Goal: Information Seeking & Learning: Learn about a topic

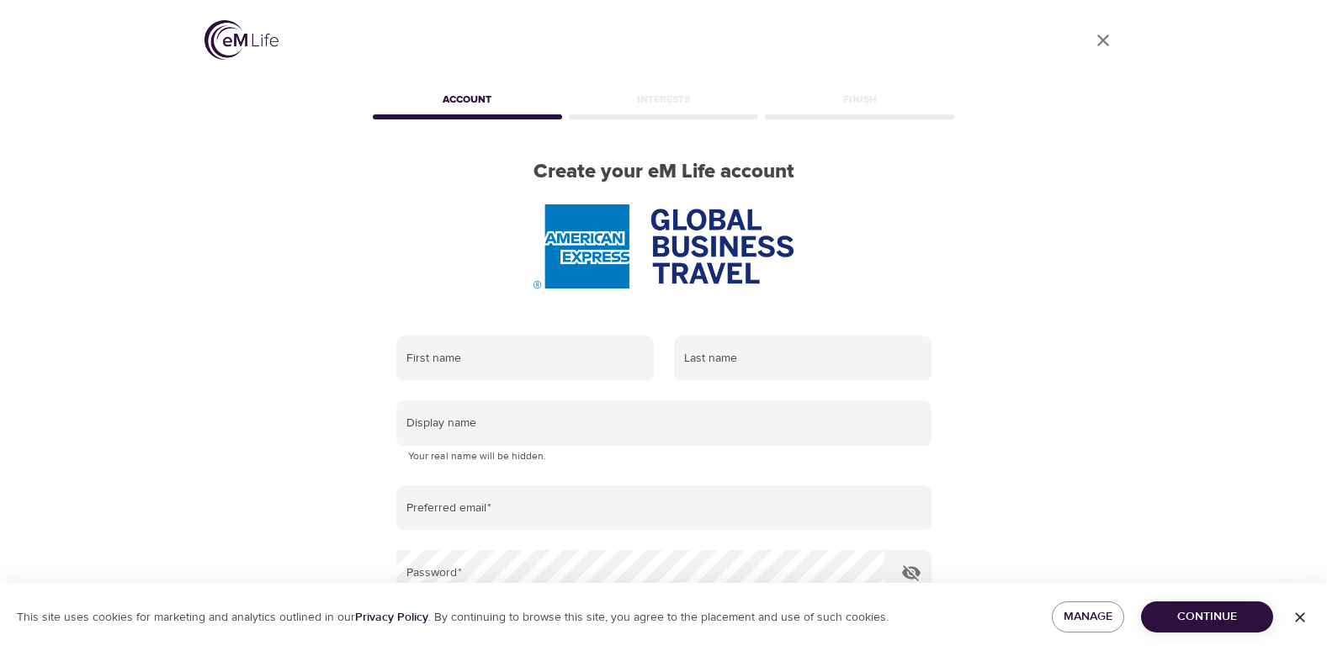
click at [1182, 607] on span "Continue" at bounding box center [1206, 617] width 105 height 21
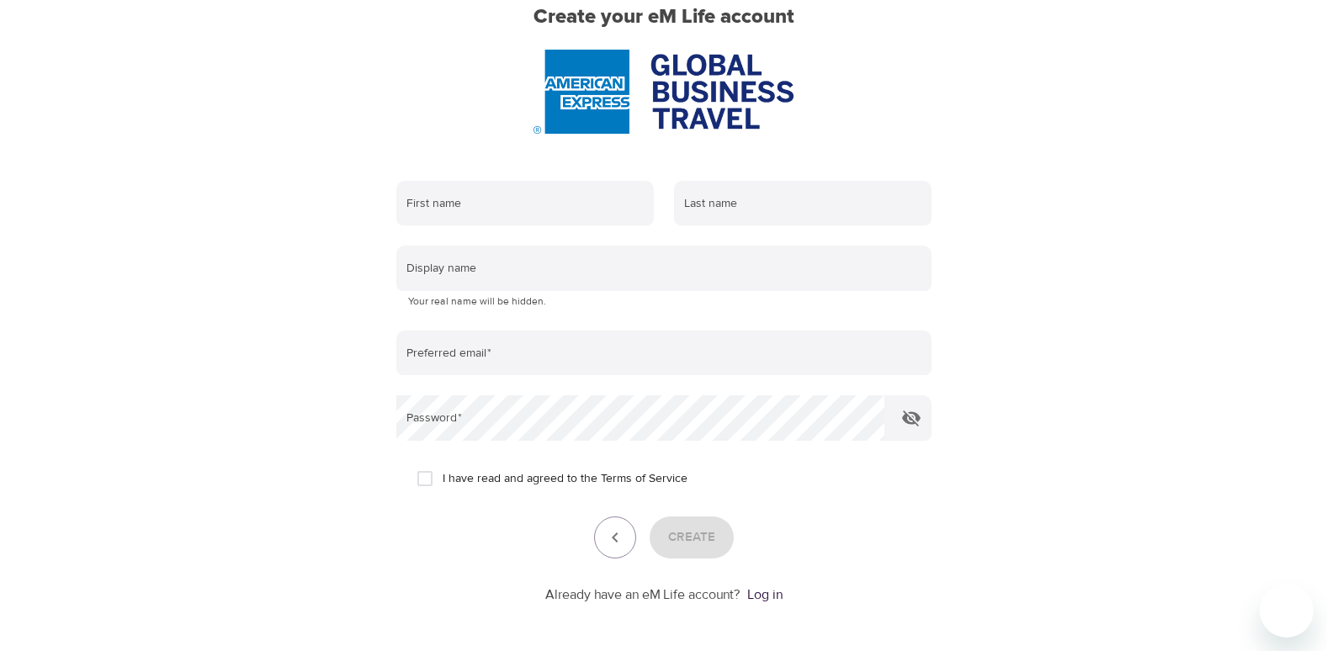
scroll to position [168, 0]
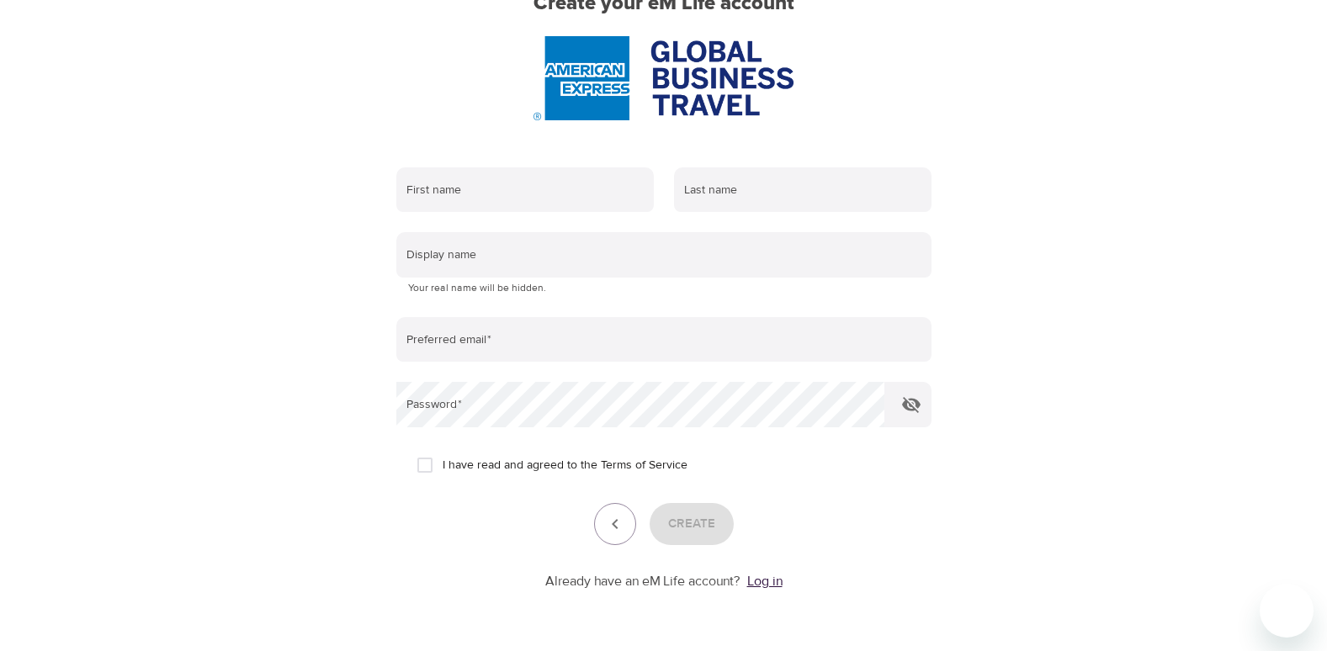
click at [767, 577] on link "Log in" at bounding box center [764, 581] width 35 height 17
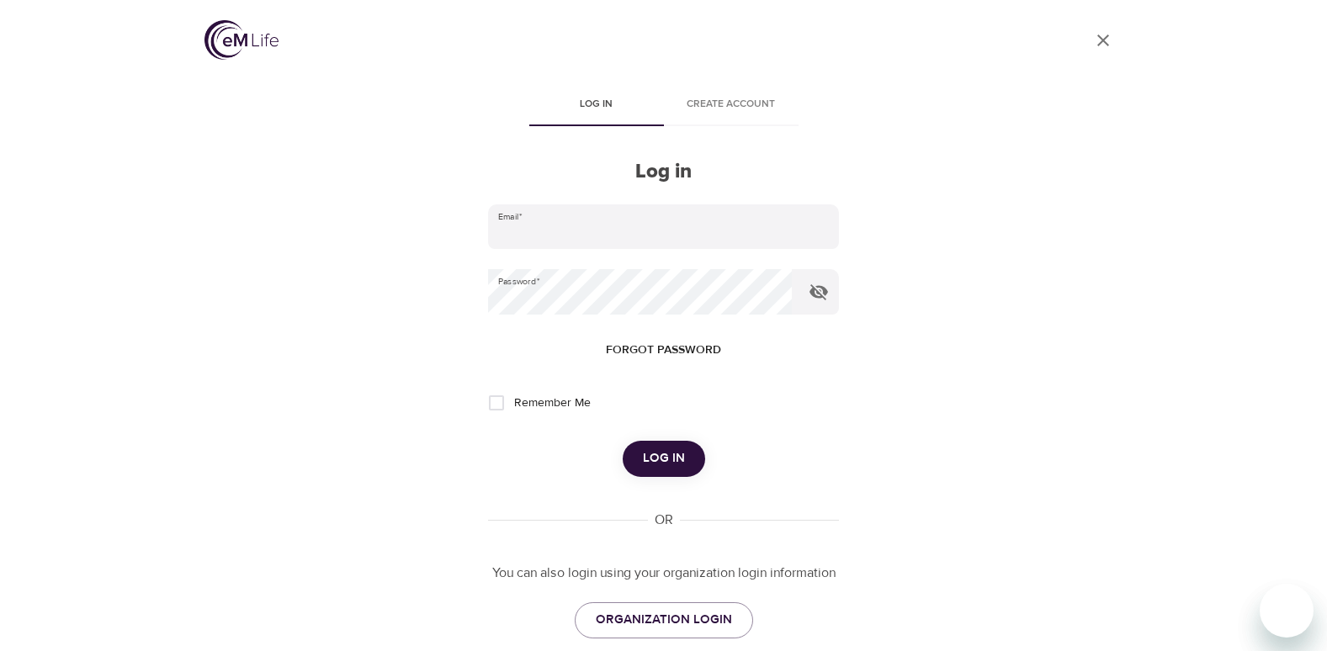
type input "michelle.wilson@amexgbt.com"
drag, startPoint x: 496, startPoint y: 400, endPoint x: 509, endPoint y: 413, distance: 17.8
click at [496, 400] on input "Remember Me" at bounding box center [496, 402] width 35 height 35
checkbox input "true"
click at [647, 472] on button "Log in" at bounding box center [664, 458] width 82 height 35
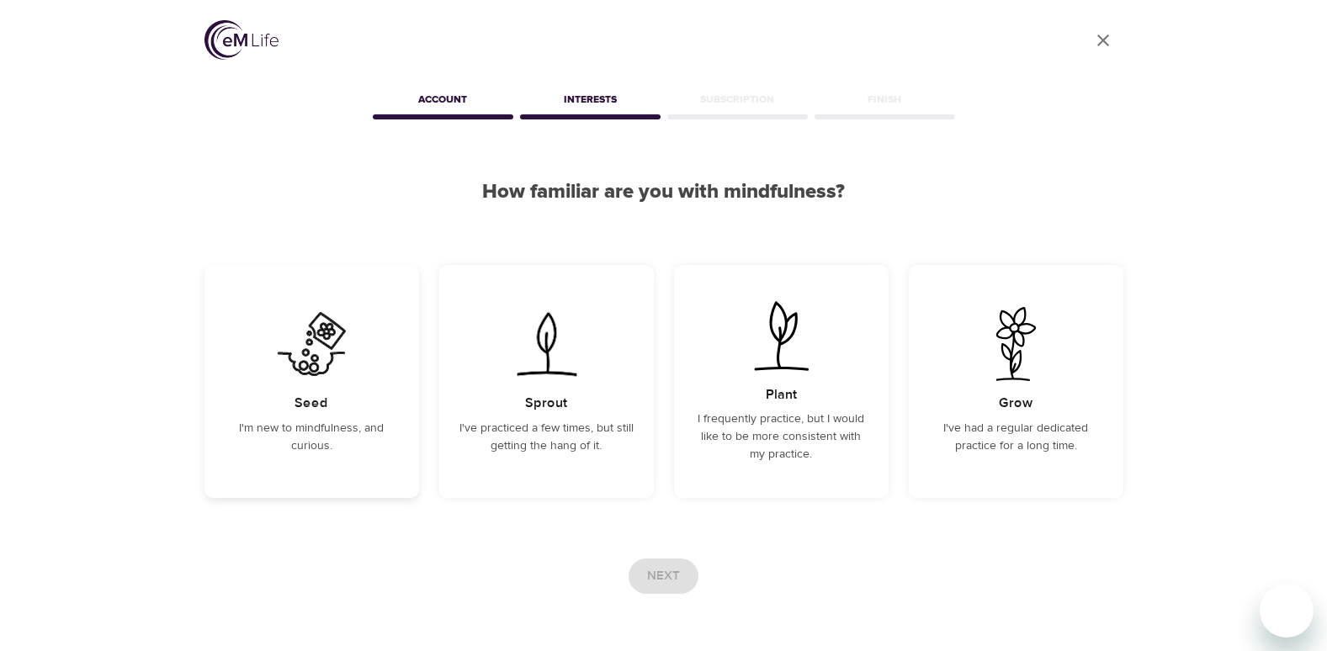
click at [382, 466] on div "Seed I'm new to mindfulness, and curious." at bounding box center [311, 381] width 215 height 233
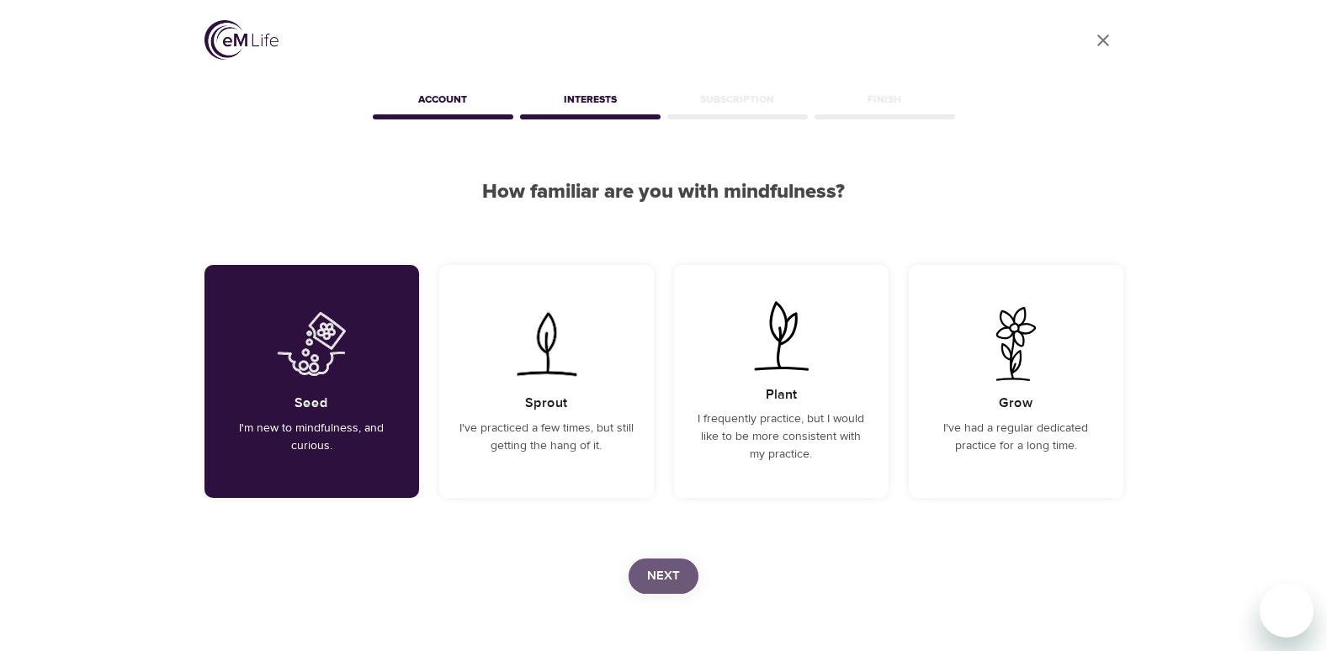
click at [655, 582] on span "Next" at bounding box center [663, 576] width 33 height 22
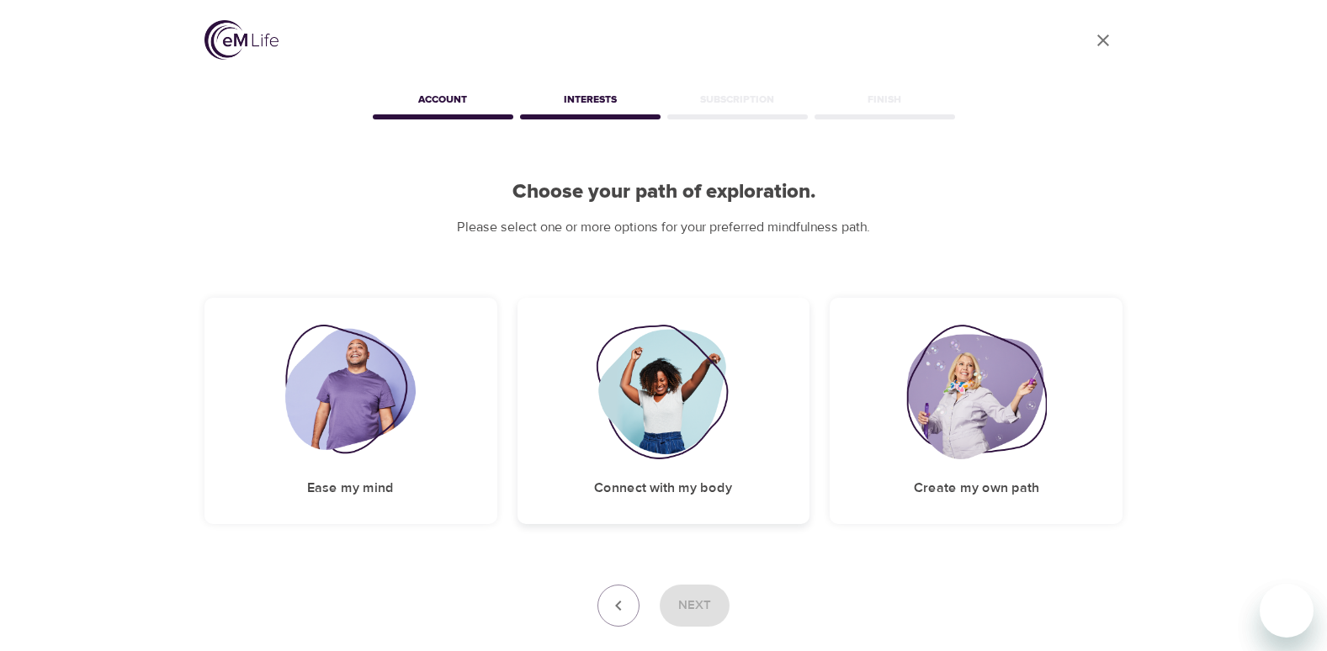
click at [576, 453] on div "Connect with my body" at bounding box center [663, 411] width 293 height 226
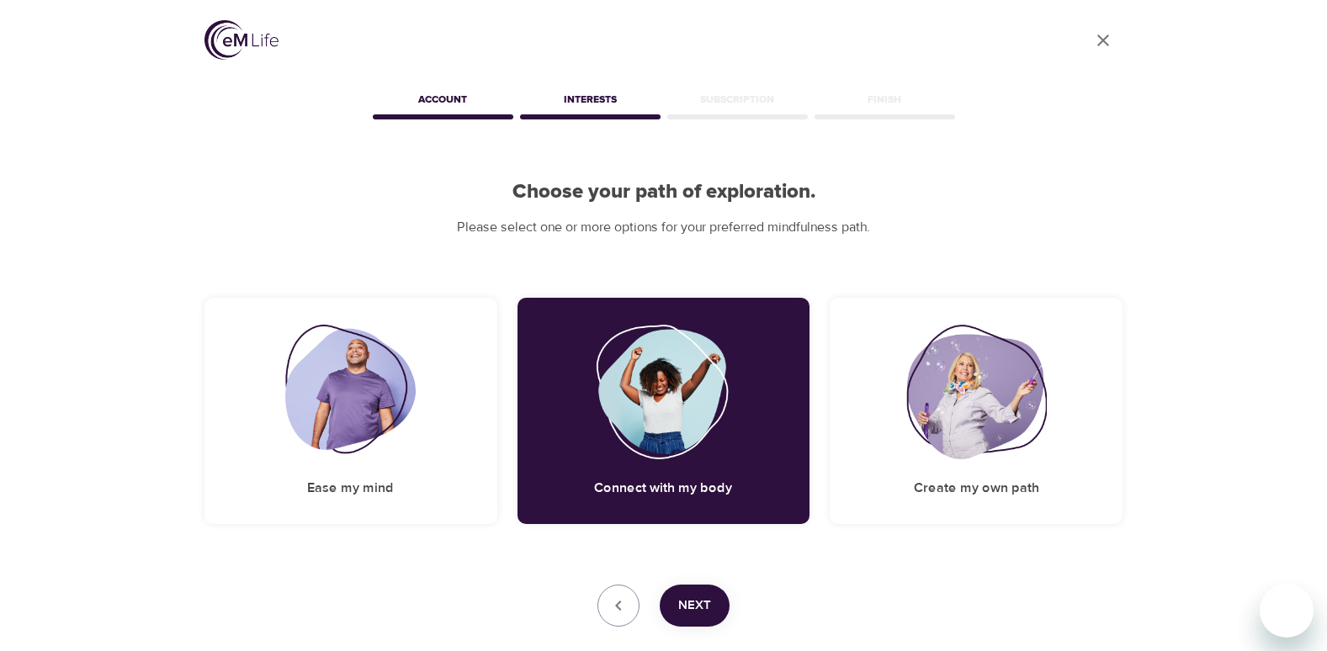
click at [703, 620] on button "Next" at bounding box center [695, 606] width 70 height 42
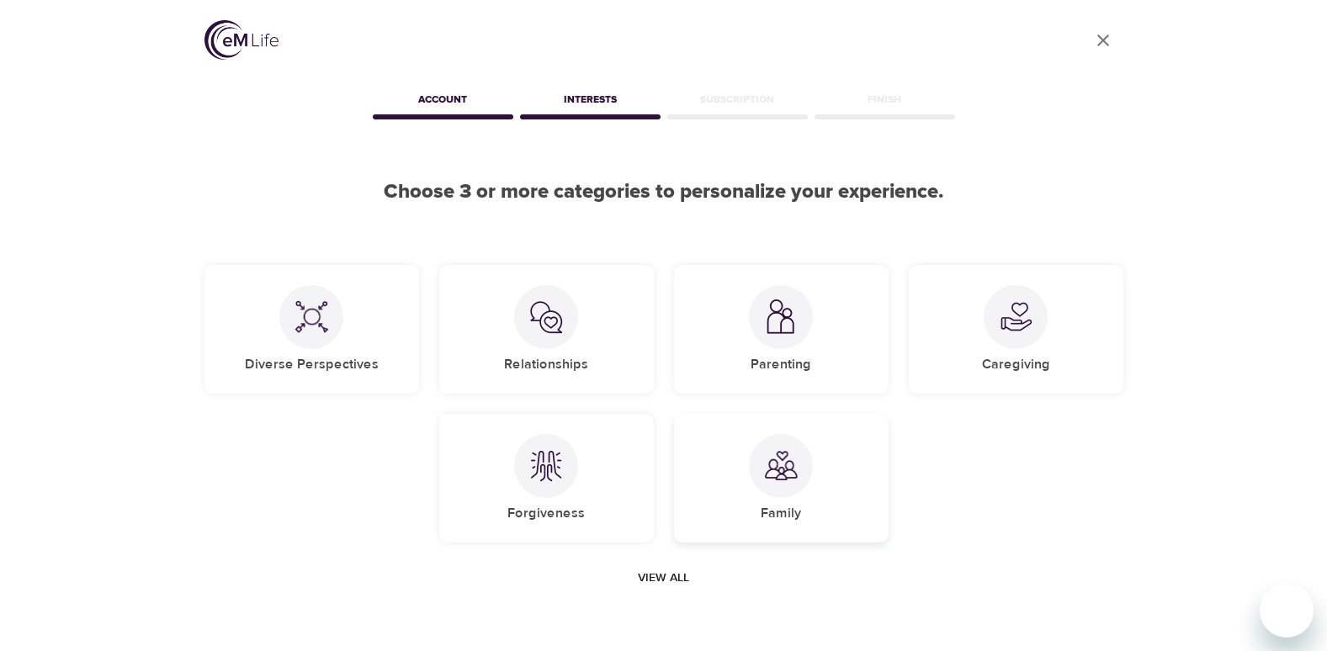
click at [692, 481] on div "Family" at bounding box center [781, 478] width 215 height 129
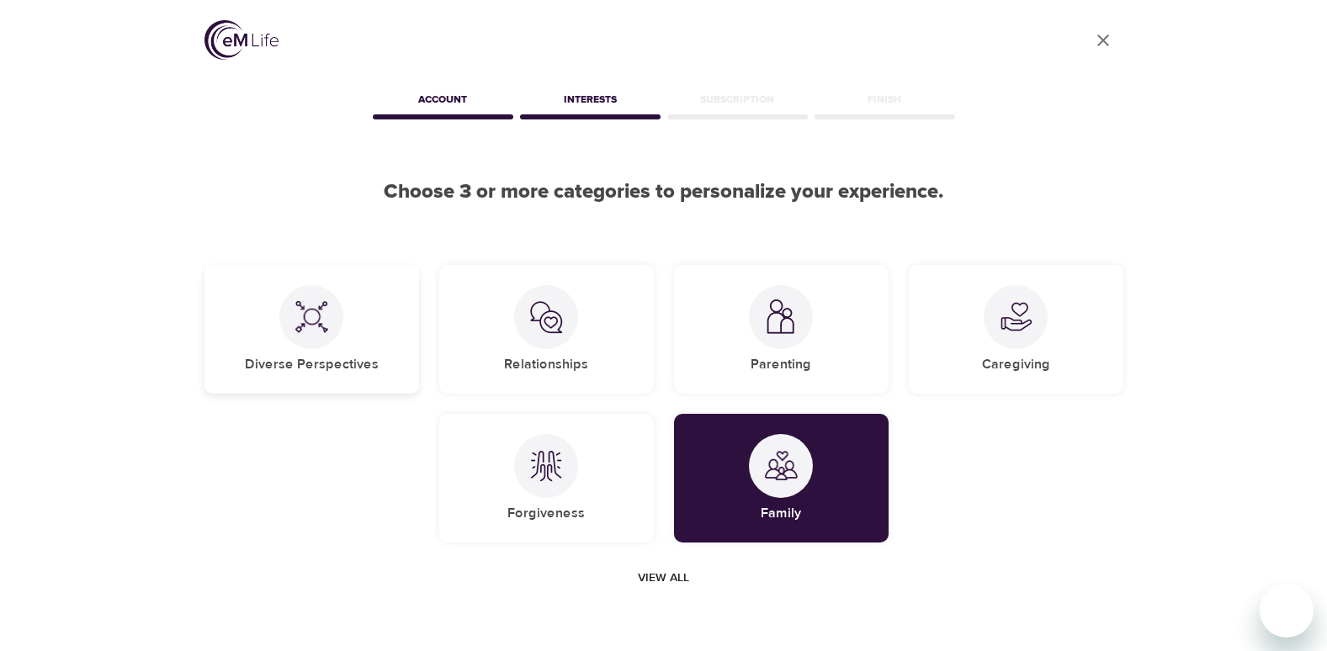
click at [406, 353] on div "Diverse Perspectives" at bounding box center [311, 329] width 215 height 129
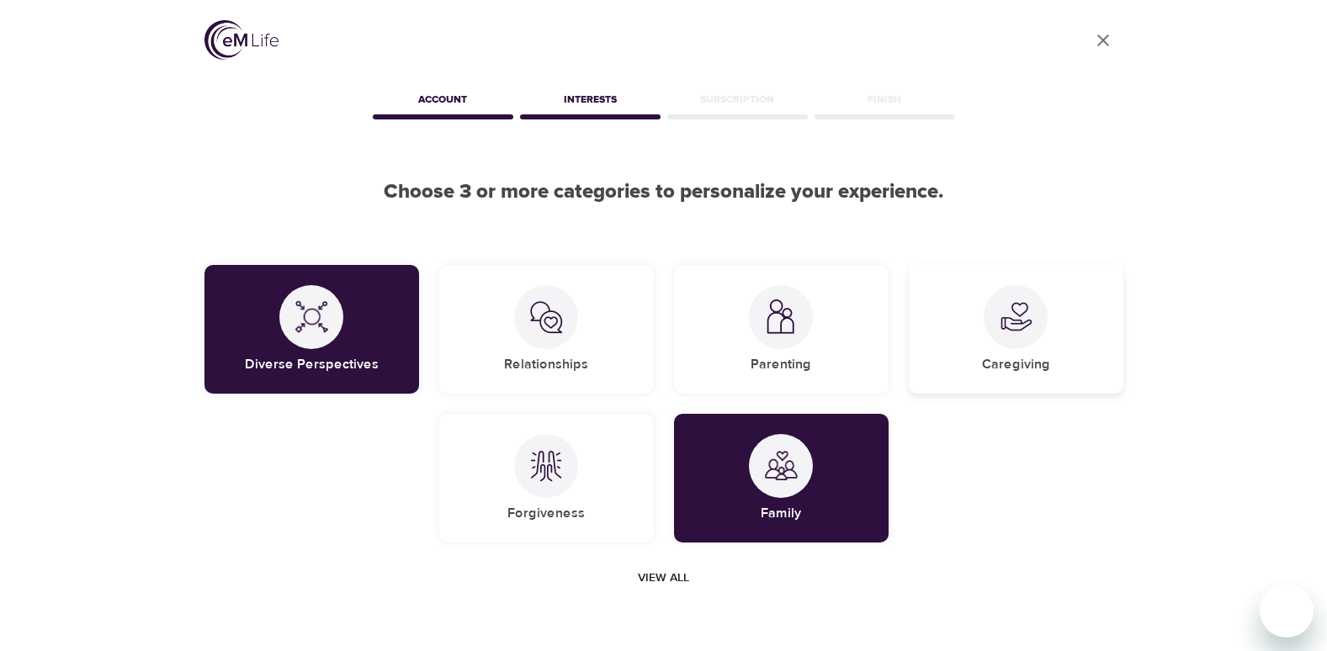
click at [939, 334] on div "Caregiving" at bounding box center [1016, 329] width 215 height 129
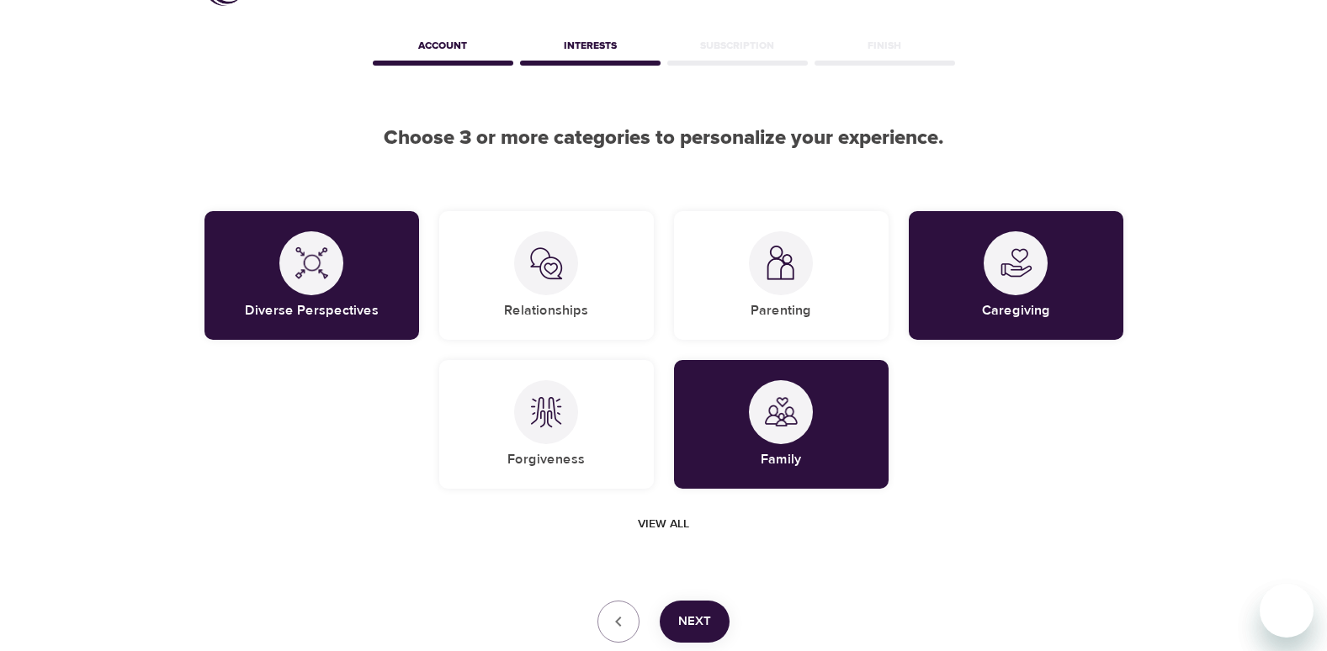
scroll to position [84, 0]
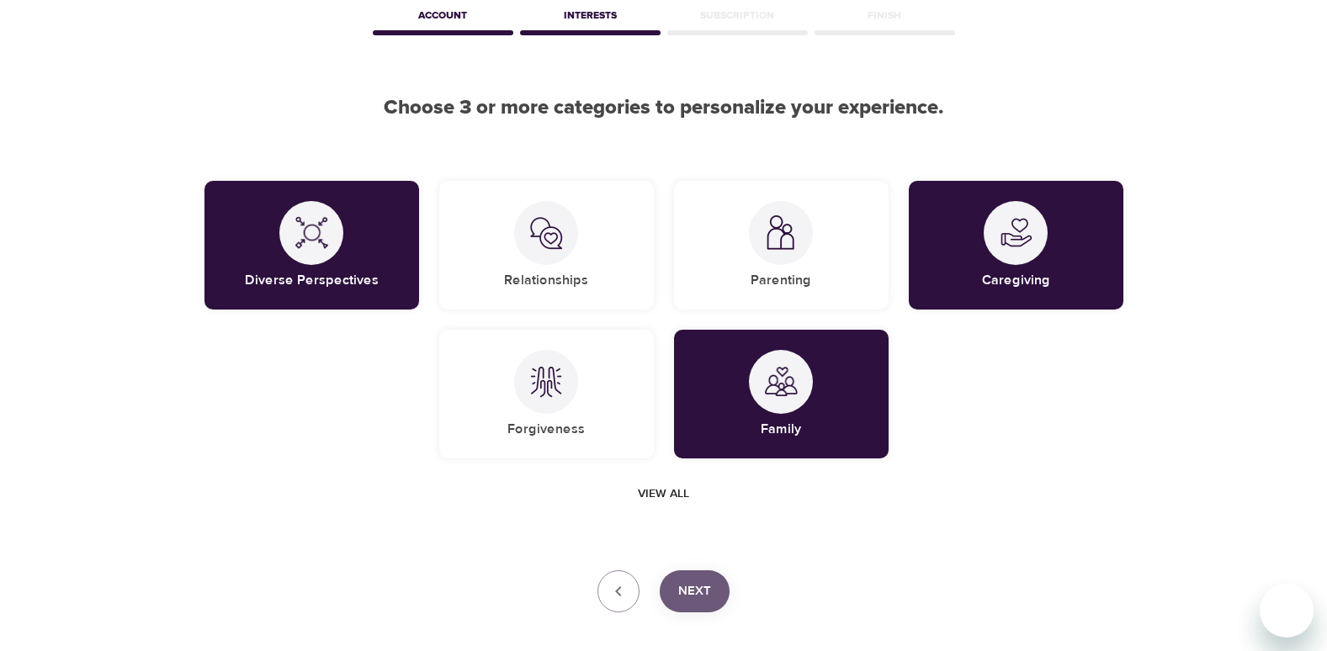
click at [693, 586] on span "Next" at bounding box center [694, 592] width 33 height 22
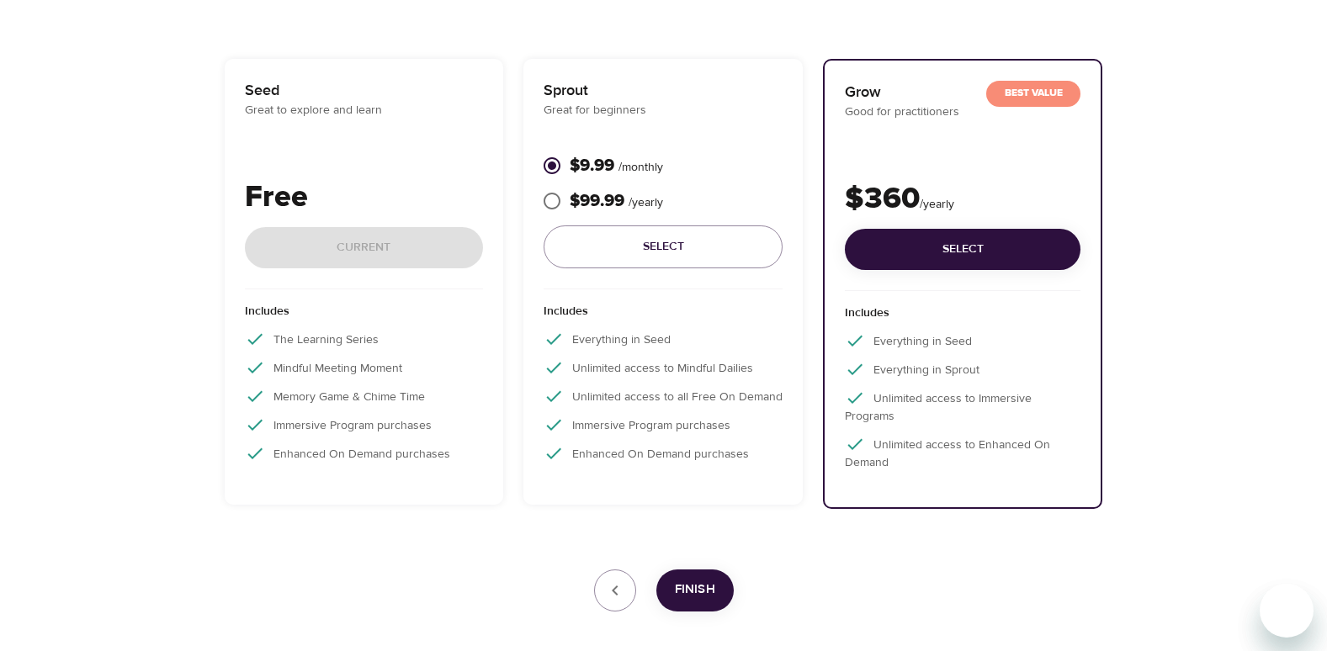
scroll to position [252, 0]
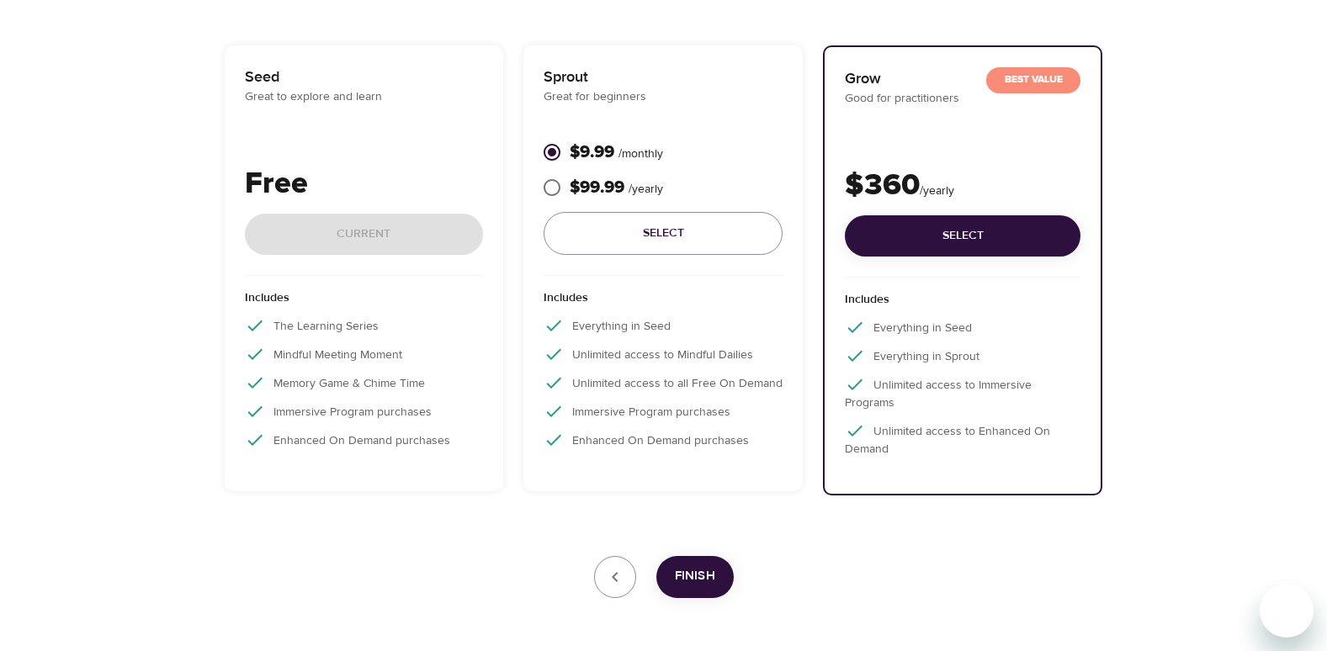
click at [376, 210] on div "Free Current" at bounding box center [364, 219] width 239 height 114
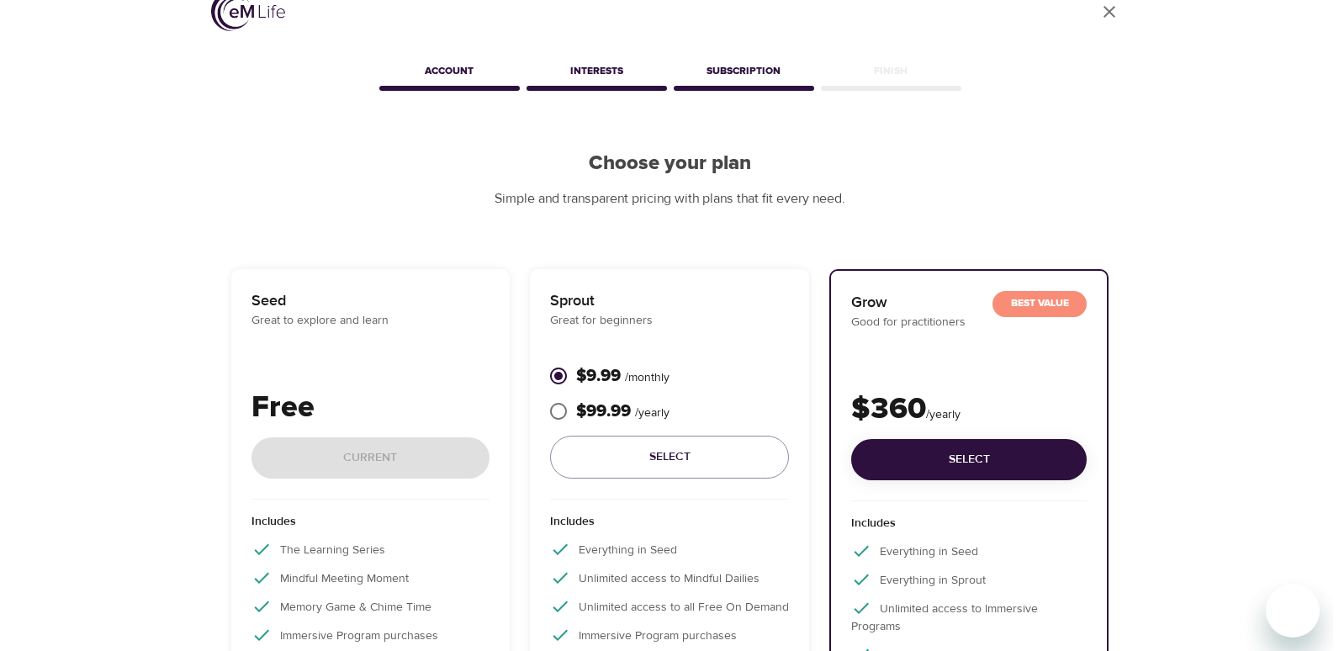
scroll to position [0, 0]
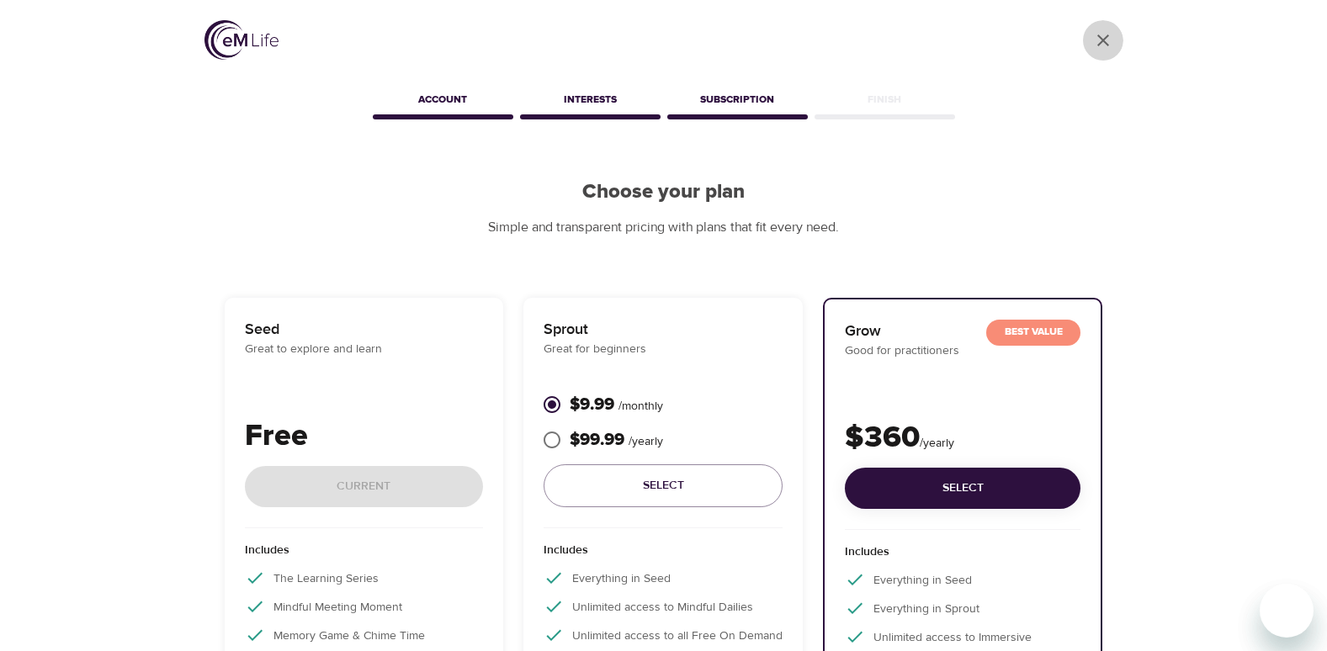
click at [1104, 46] on icon "User Profile" at bounding box center [1103, 40] width 20 height 20
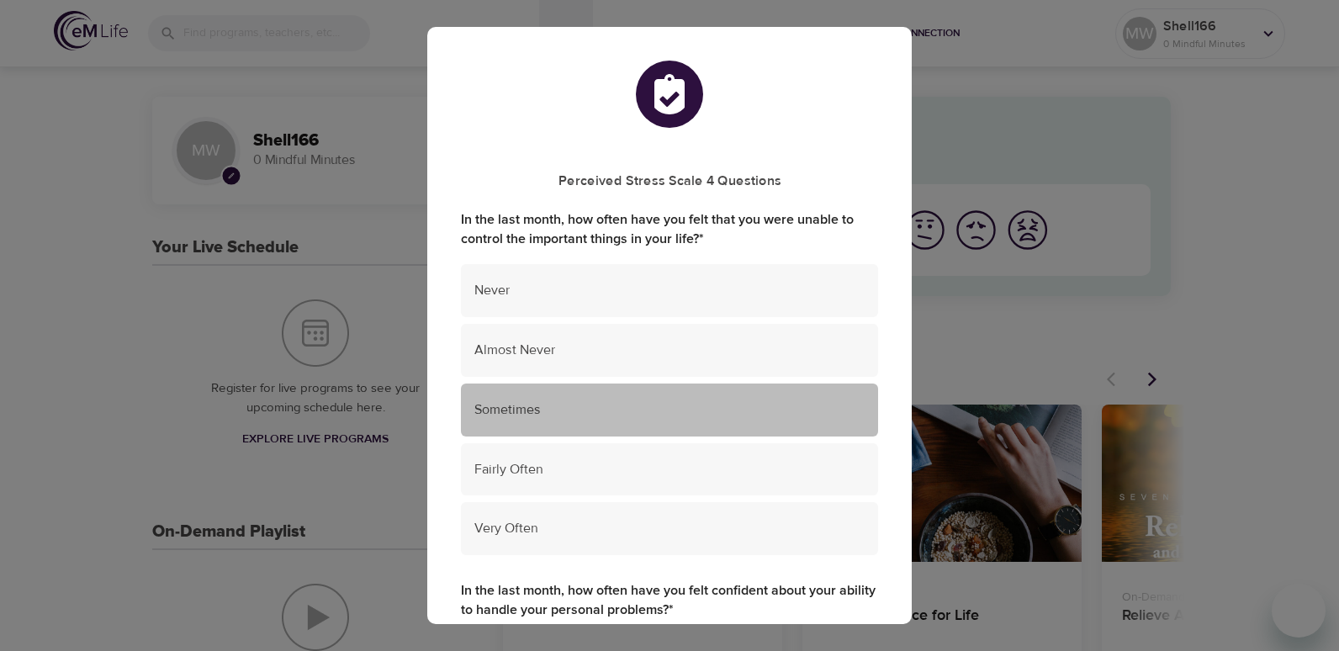
click at [695, 416] on span "Sometimes" at bounding box center [670, 409] width 390 height 19
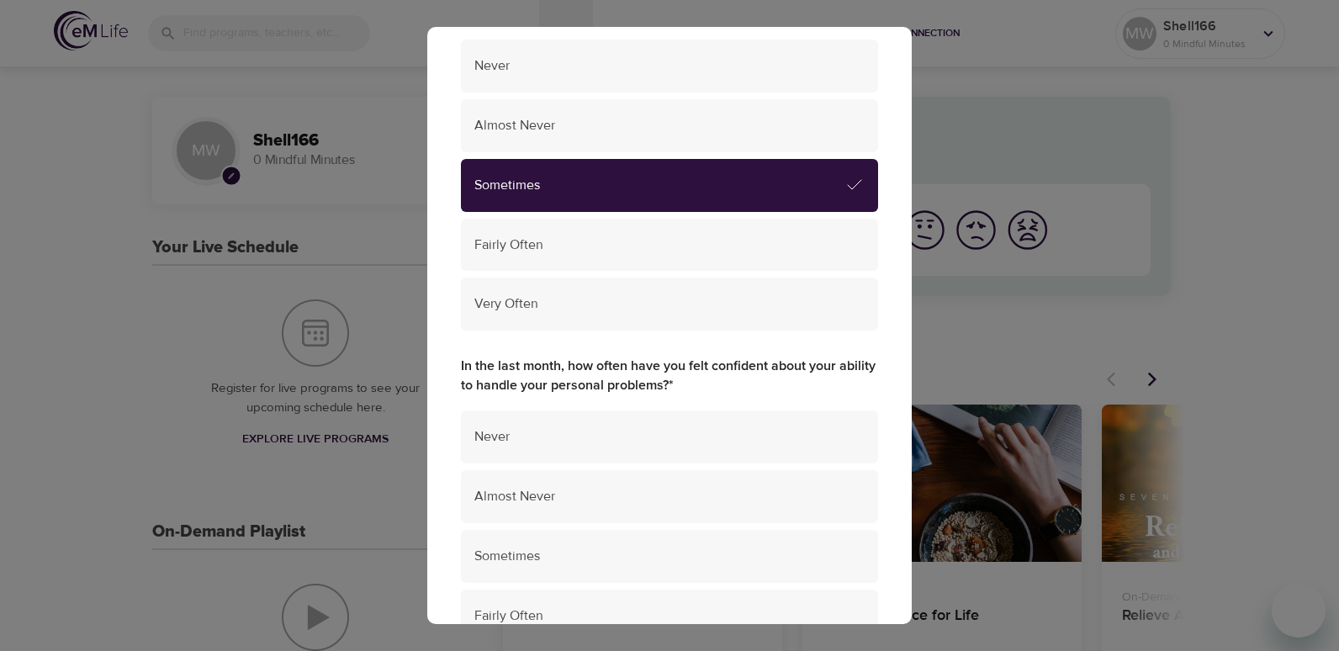
scroll to position [252, 0]
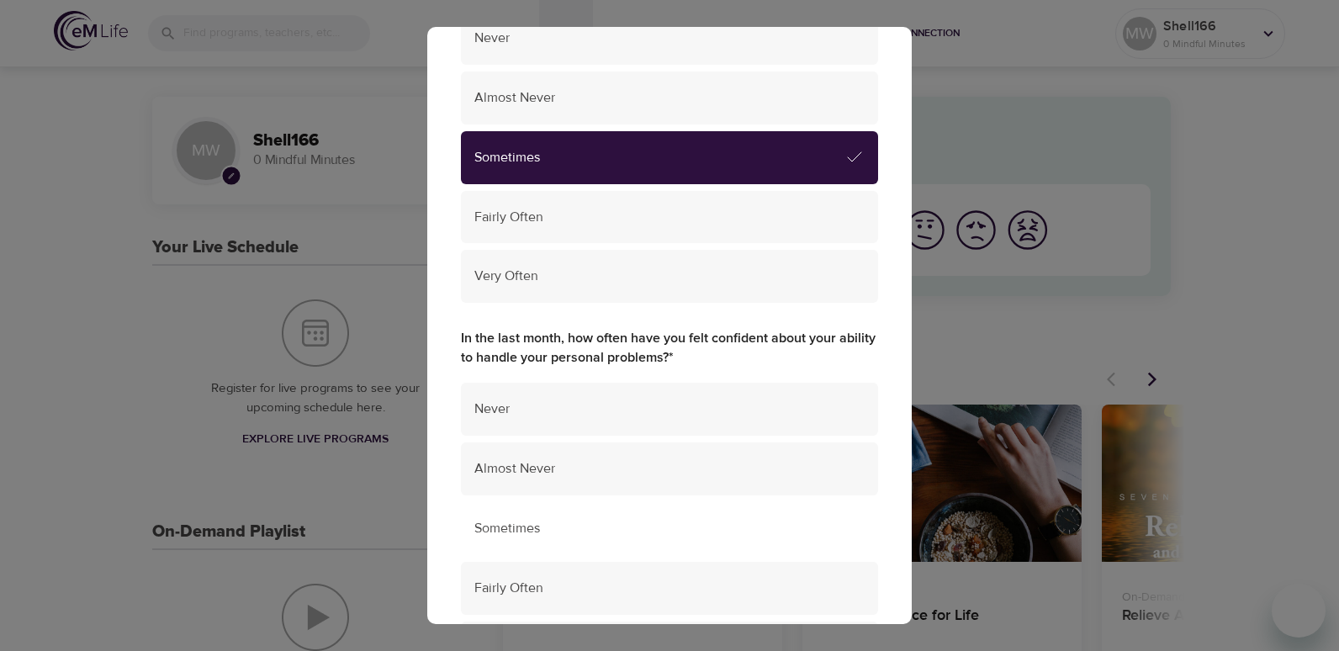
click at [650, 507] on div "Sometimes" at bounding box center [669, 528] width 417 height 53
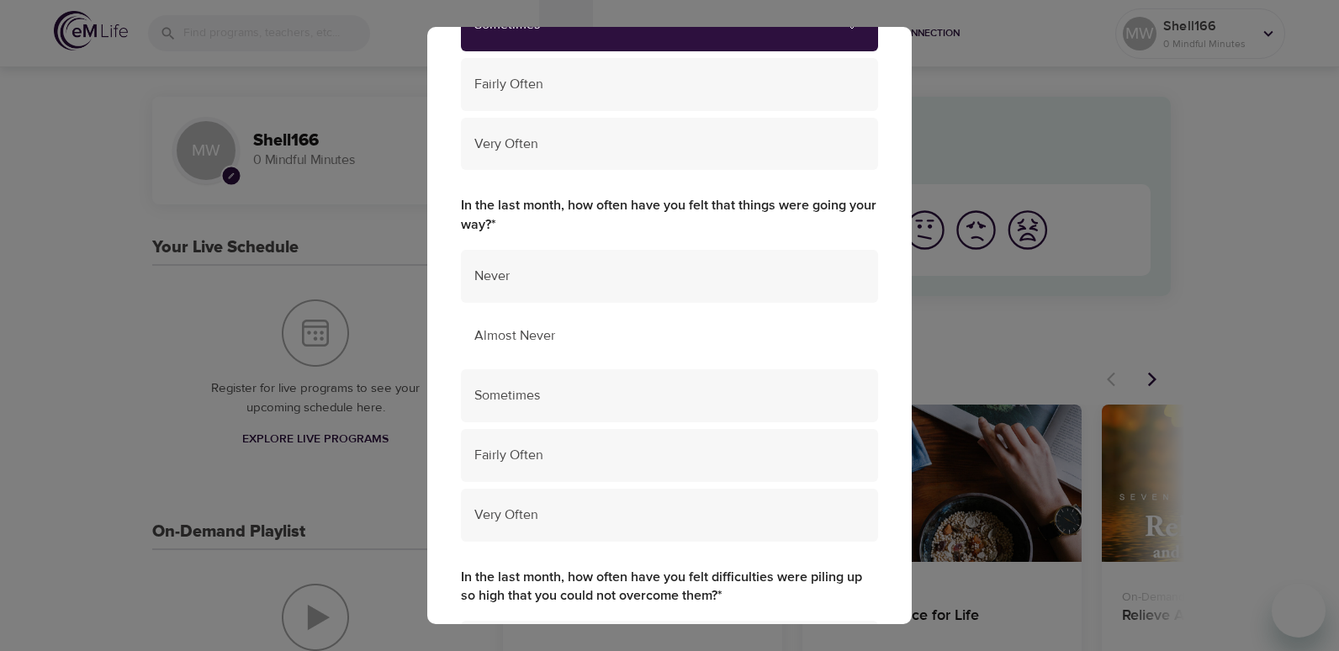
scroll to position [757, 0]
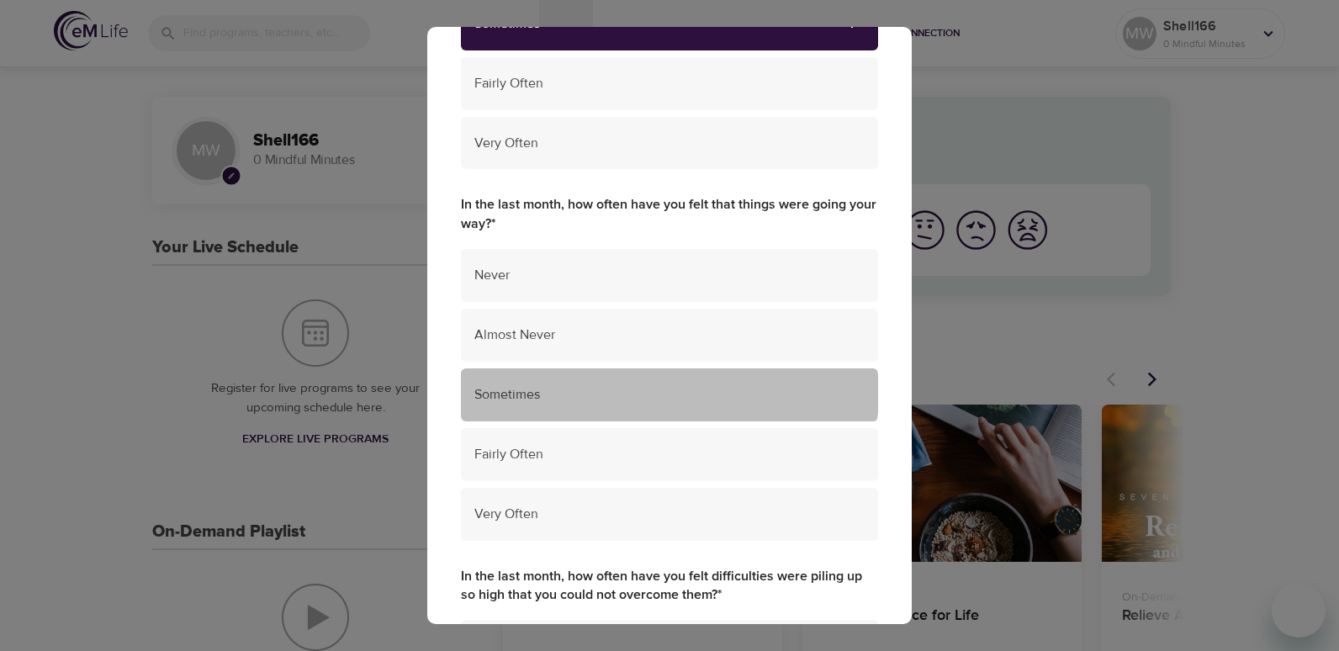
click at [669, 394] on span "Sometimes" at bounding box center [670, 394] width 390 height 19
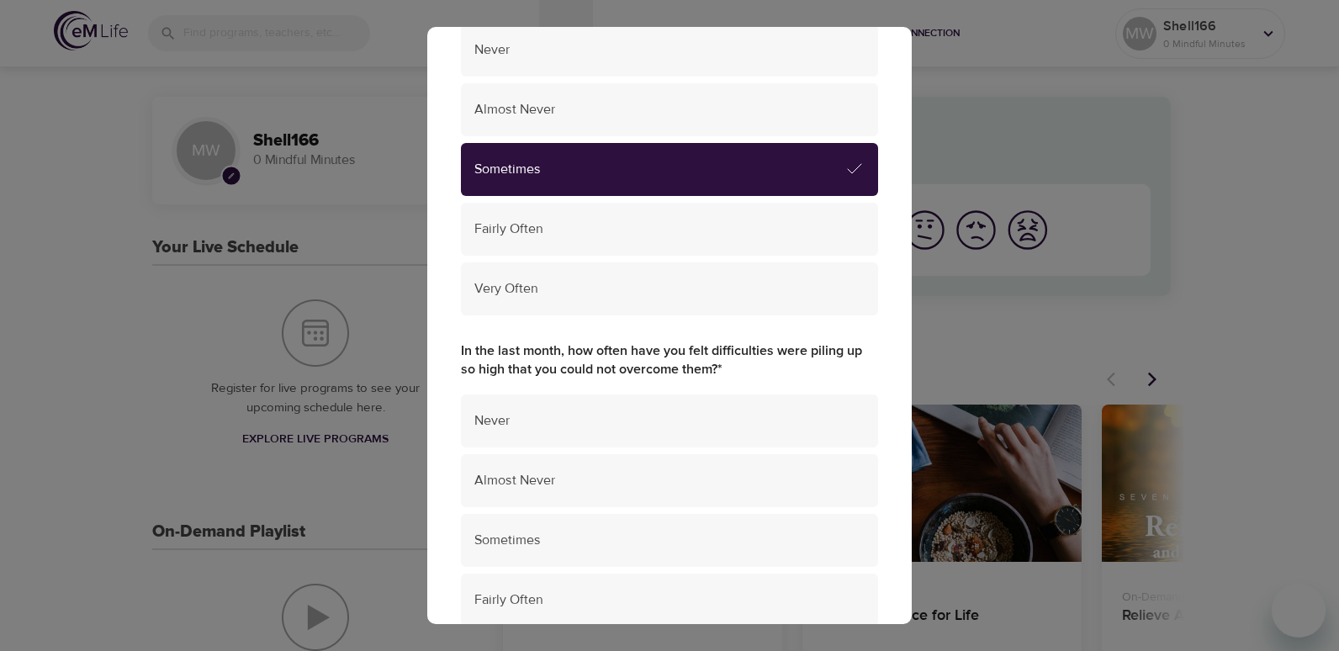
scroll to position [1010, 0]
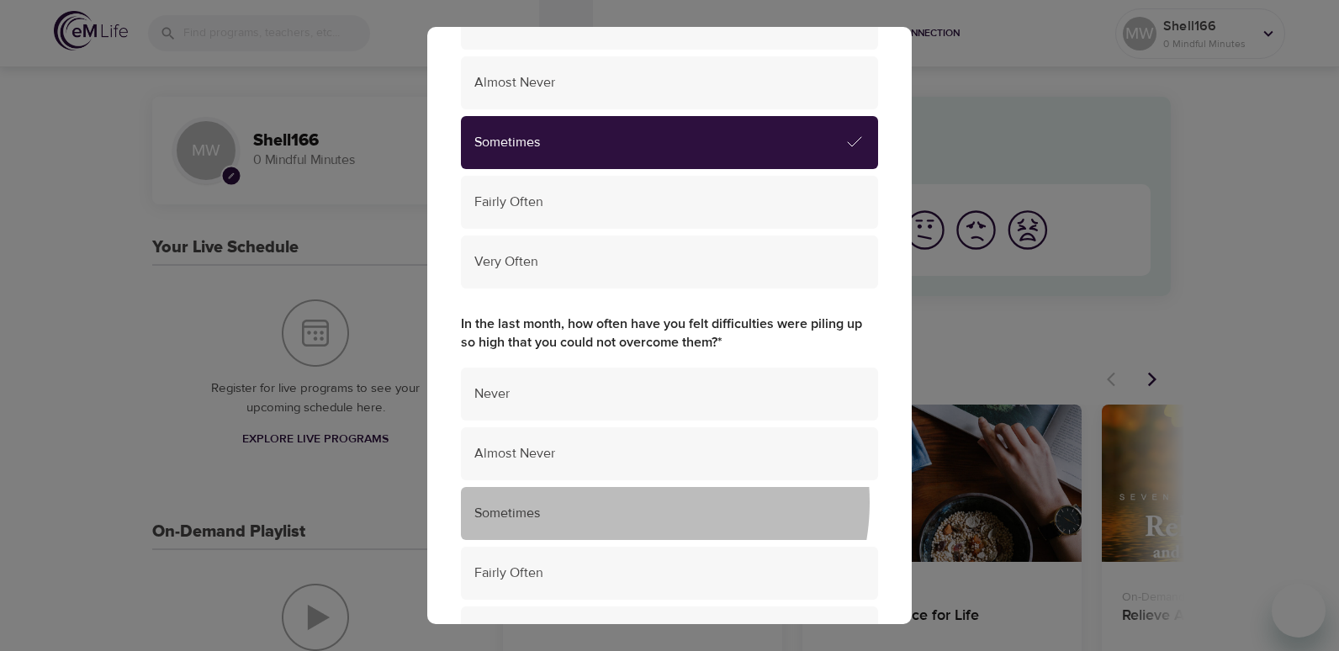
click at [639, 502] on div "Sometimes" at bounding box center [669, 513] width 417 height 53
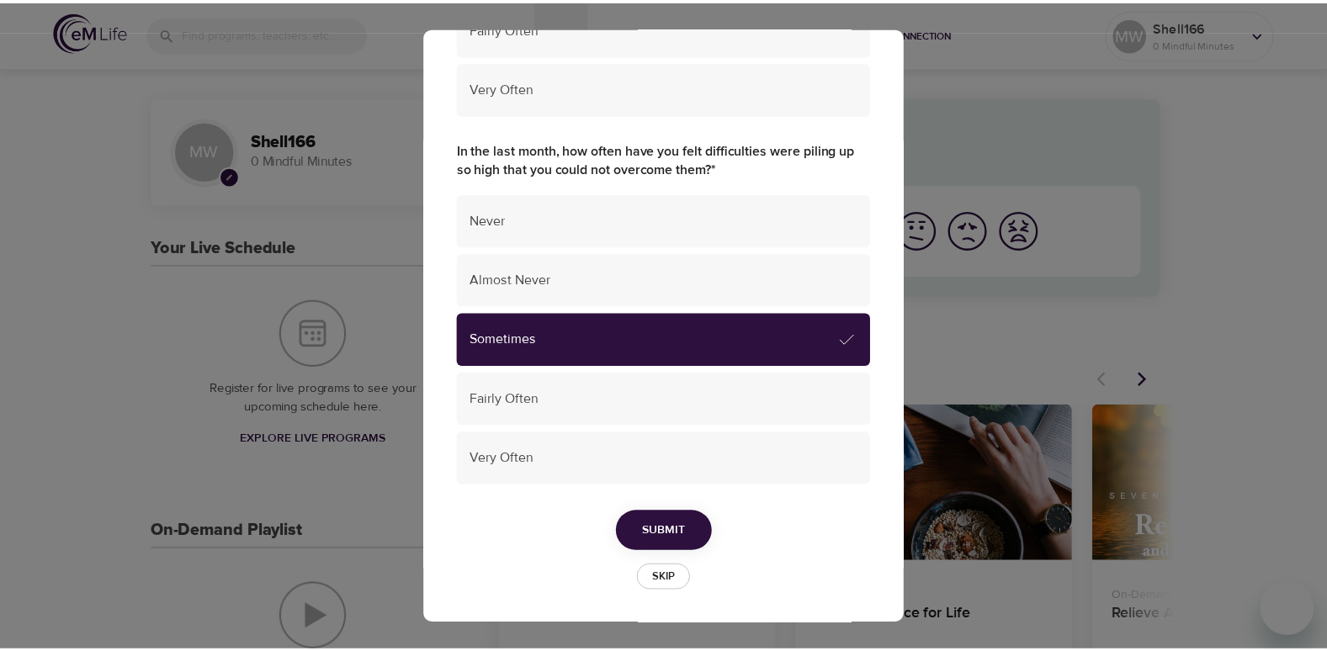
scroll to position [1185, 0]
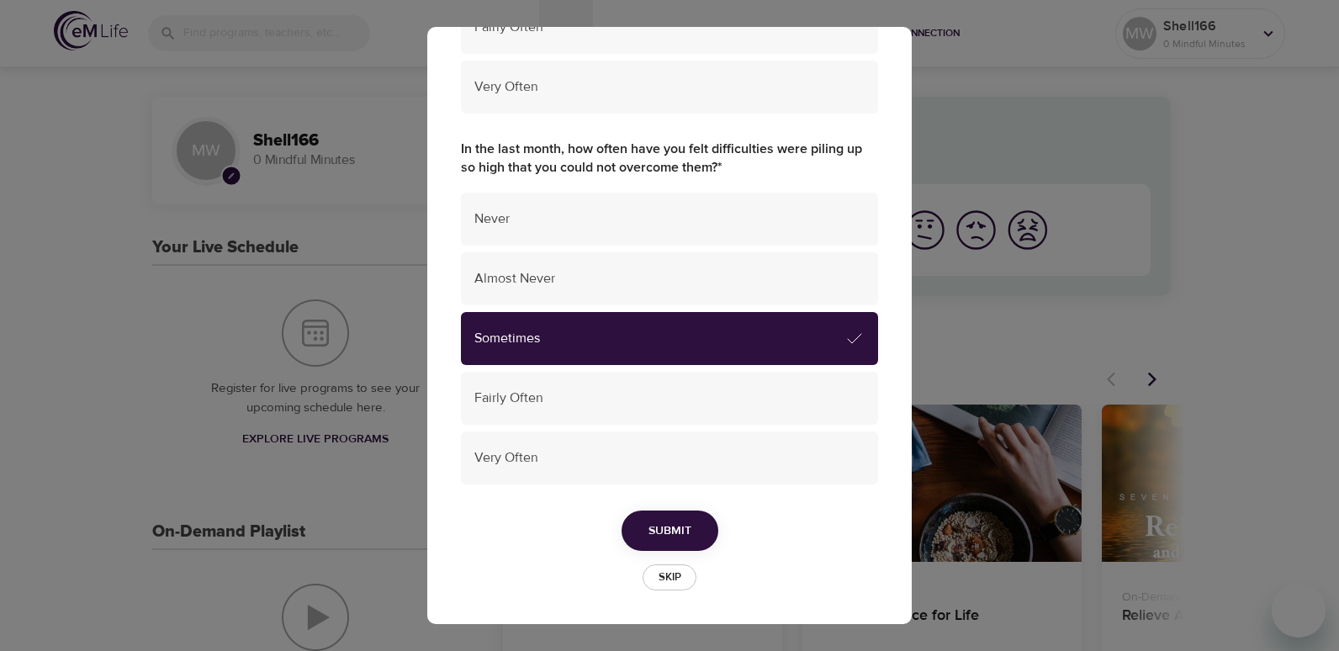
click at [659, 518] on button "Submit" at bounding box center [670, 531] width 97 height 41
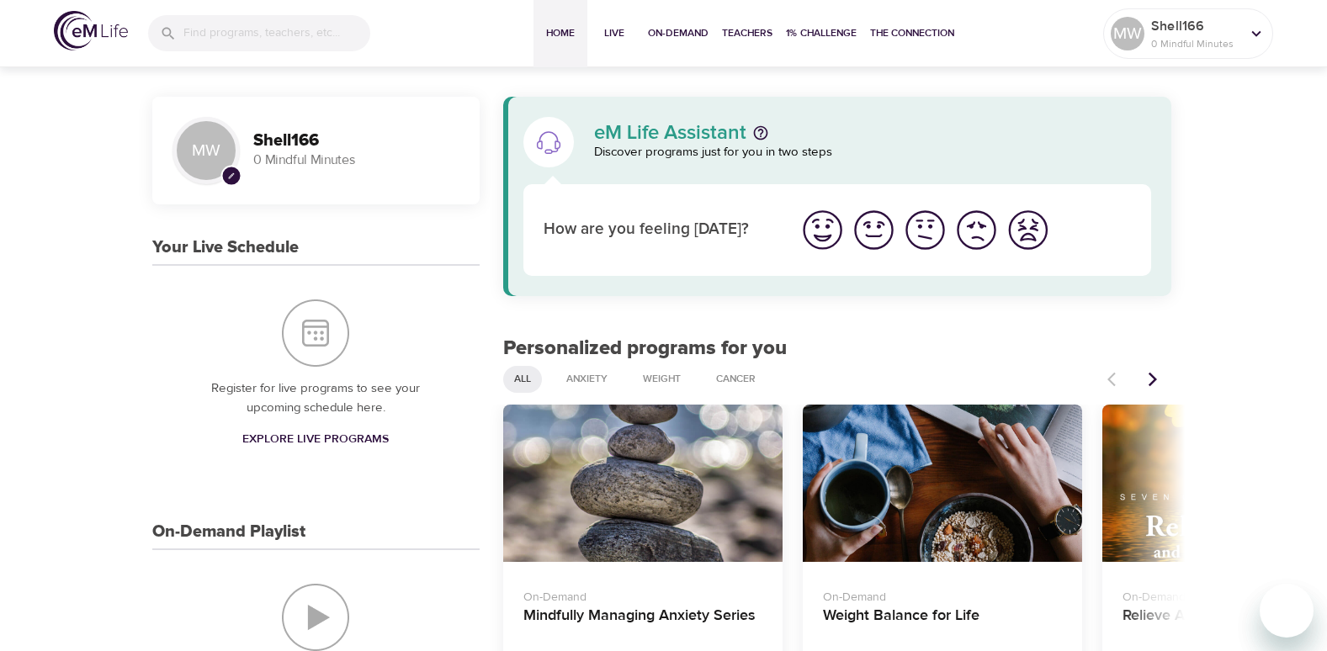
click at [879, 239] on img "I'm feeling good" at bounding box center [874, 230] width 46 height 46
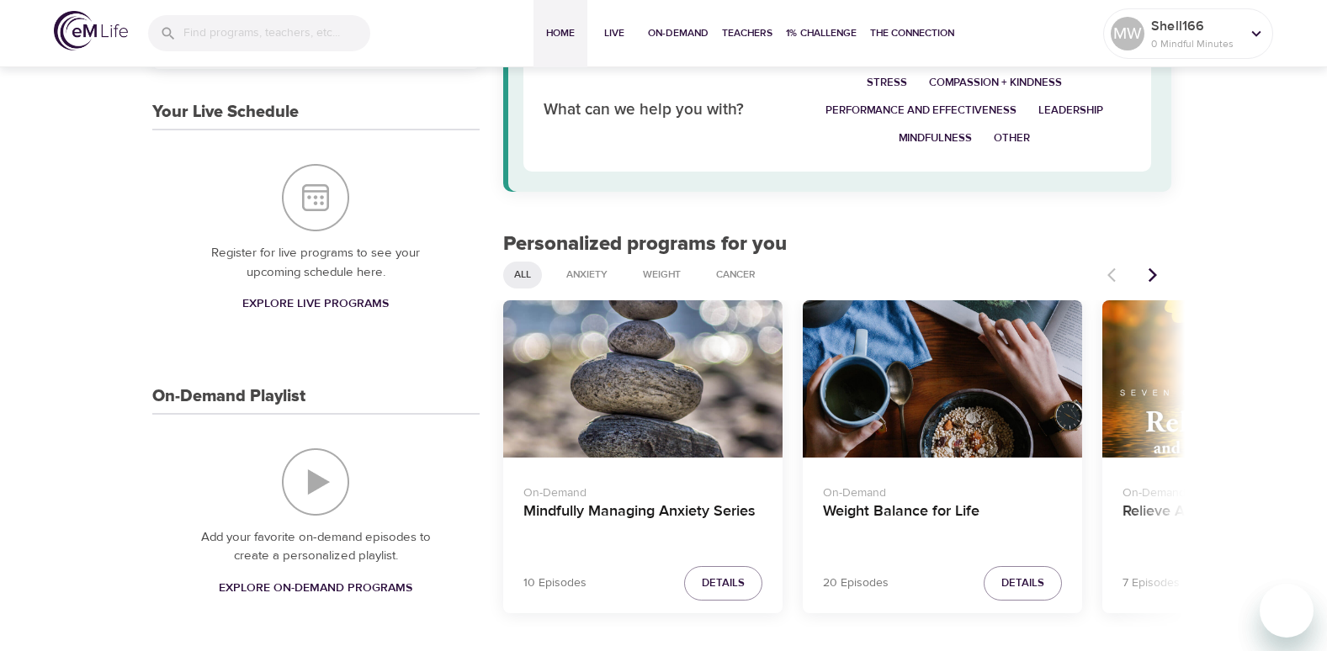
scroll to position [0, 0]
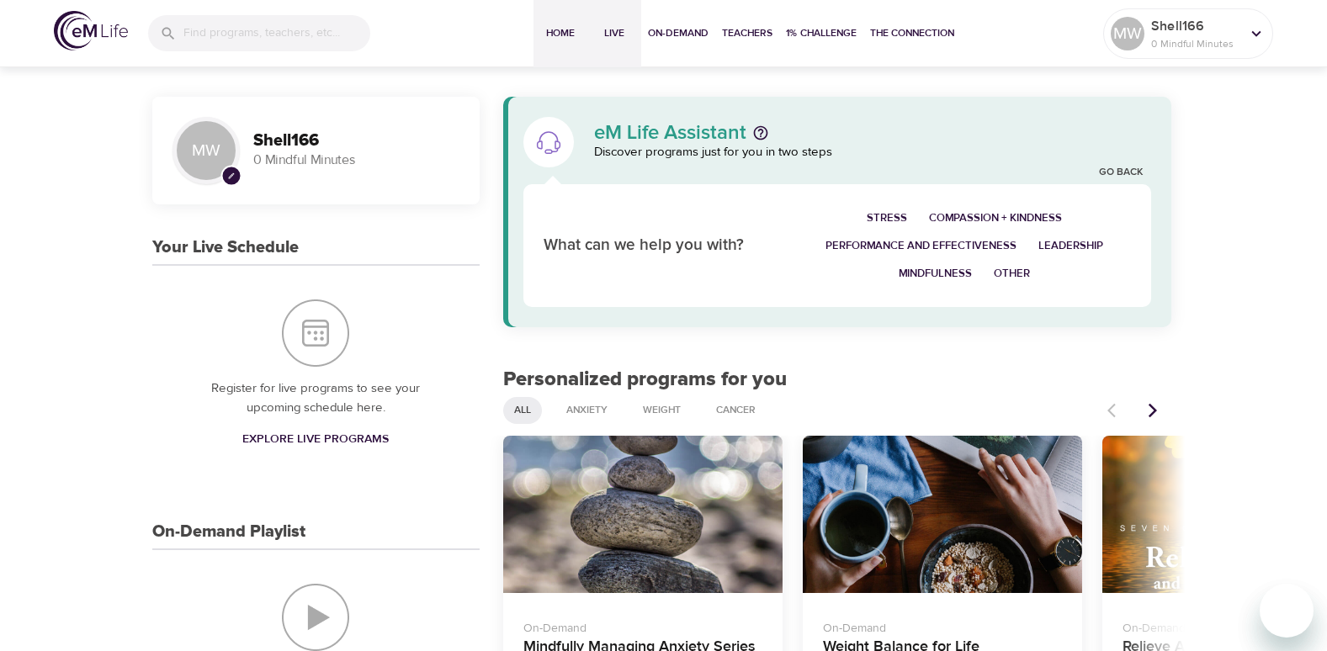
click at [607, 32] on span "Live" at bounding box center [614, 33] width 40 height 18
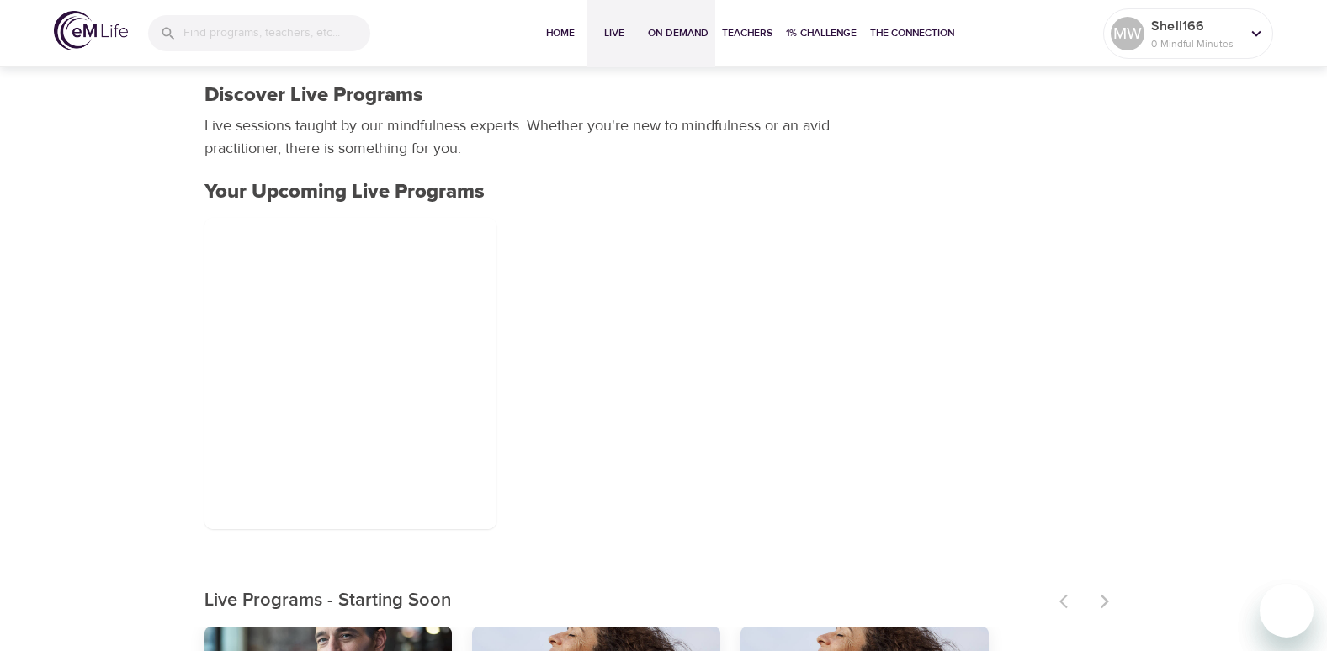
click at [676, 32] on span "On-Demand" at bounding box center [678, 33] width 61 height 18
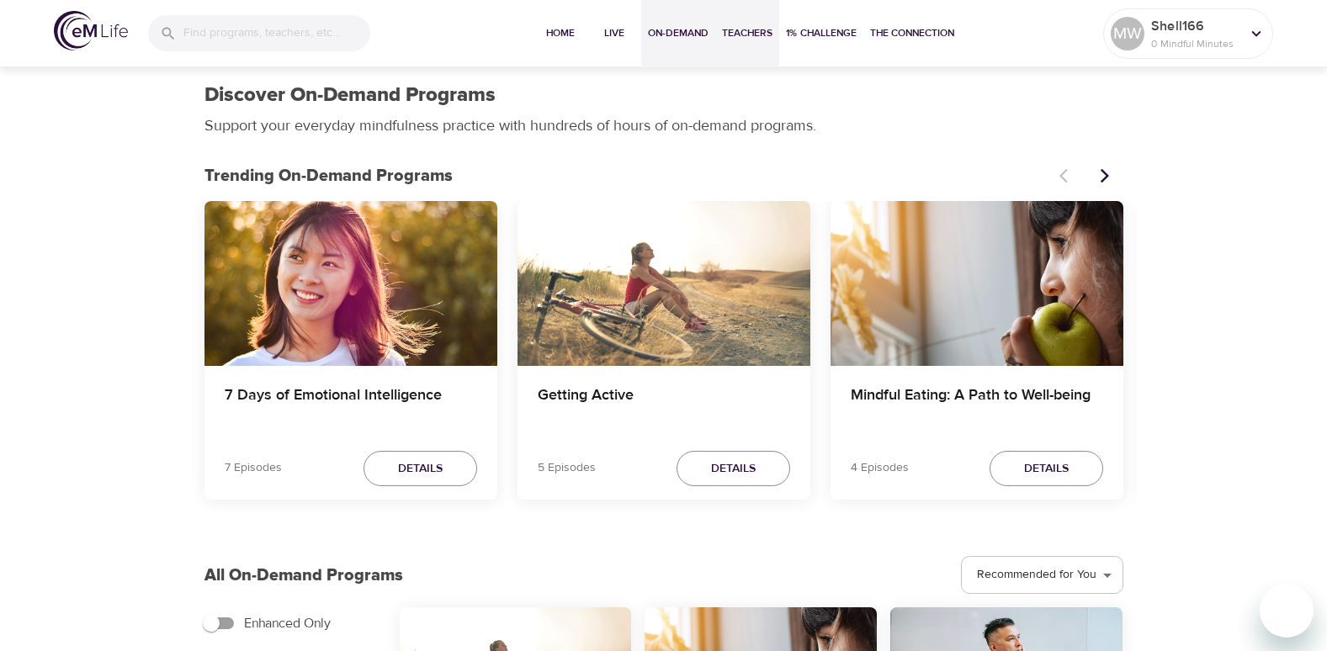
click at [754, 31] on span "Teachers" at bounding box center [747, 33] width 50 height 18
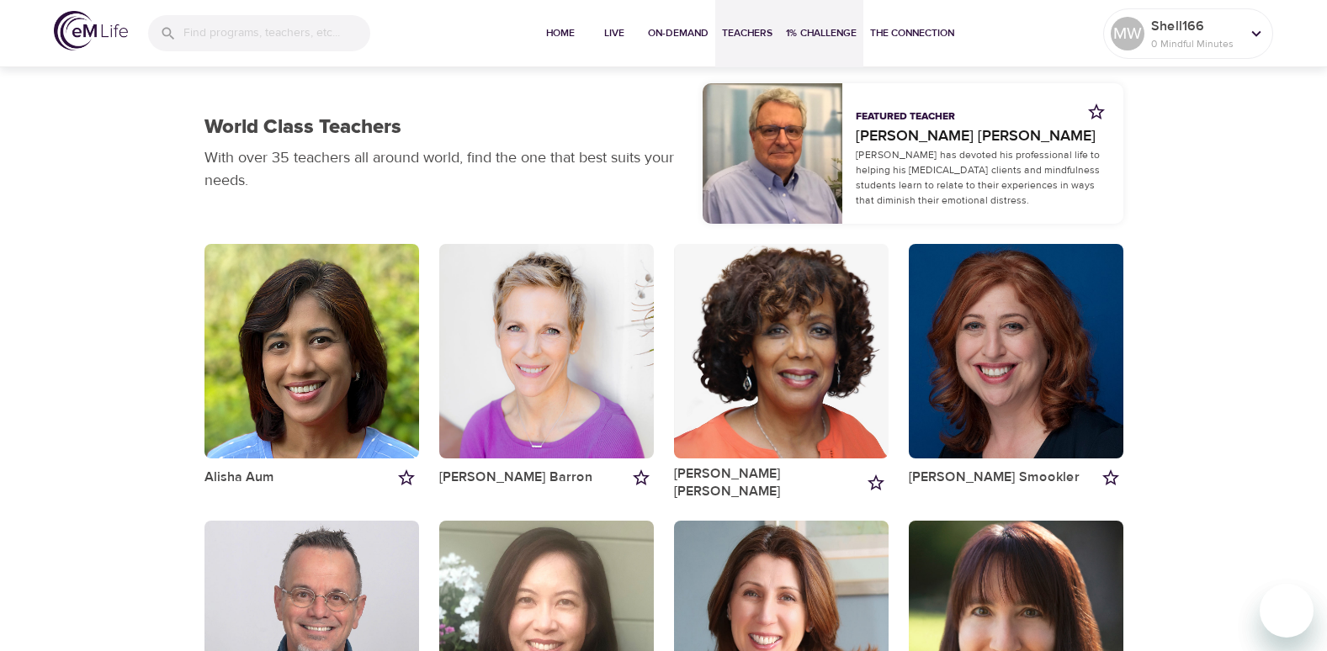
click at [843, 32] on span "1% Challenge" at bounding box center [821, 33] width 71 height 18
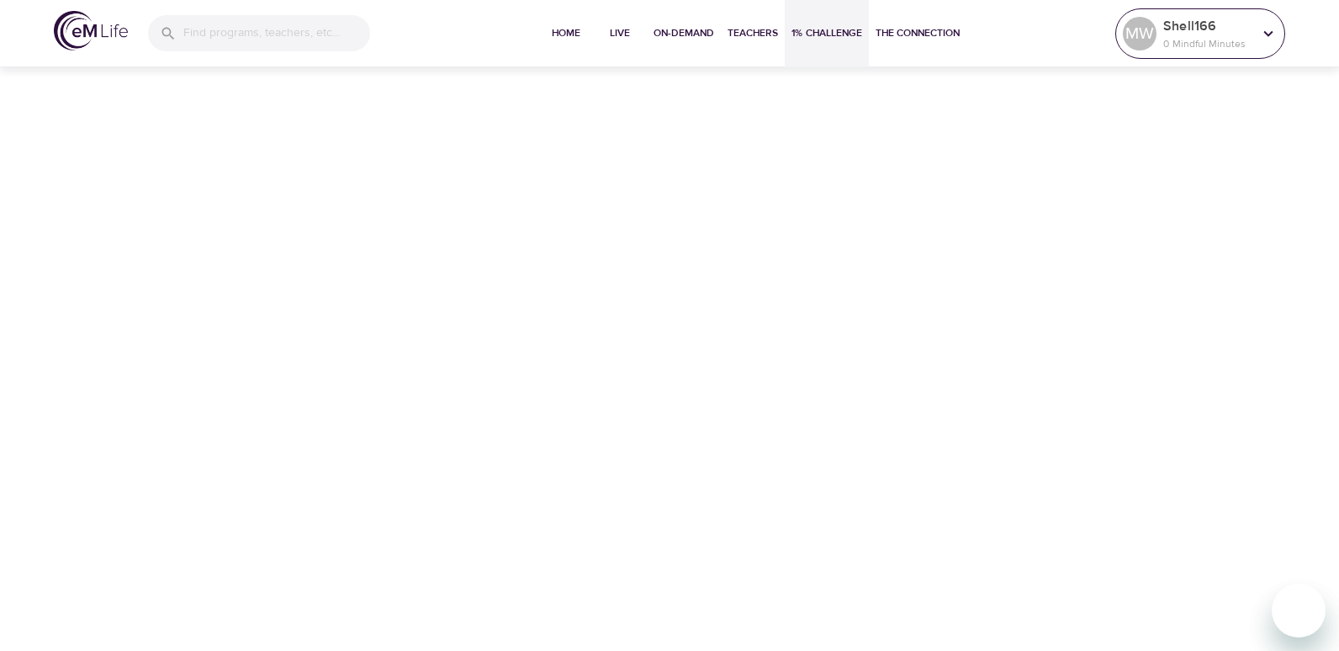
click at [1263, 32] on icon at bounding box center [1269, 33] width 19 height 19
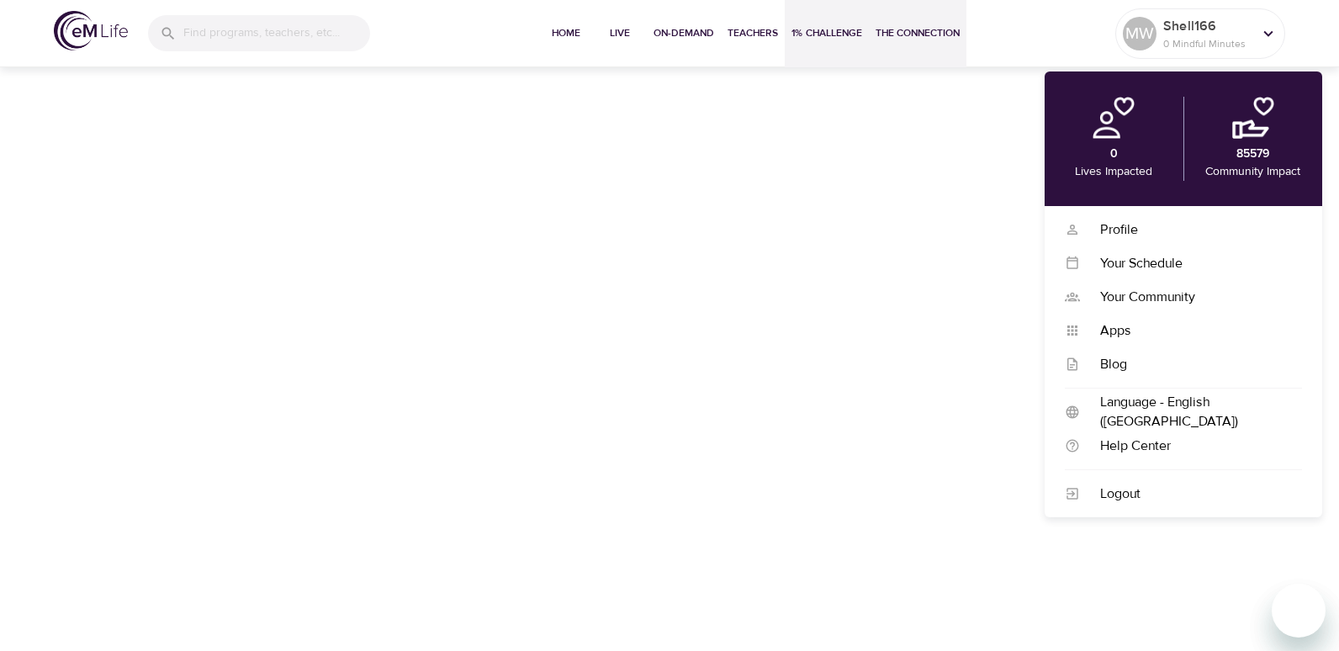
click at [939, 36] on span "The Connection" at bounding box center [918, 33] width 84 height 18
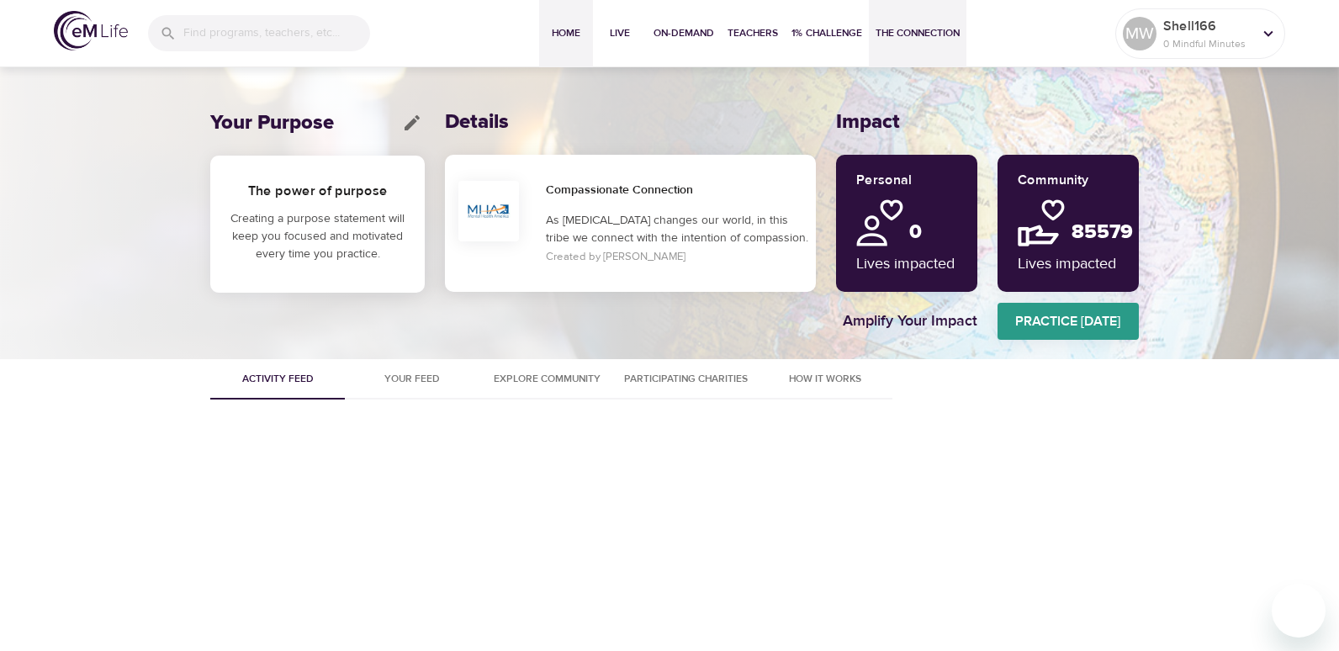
click at [566, 39] on span "Home" at bounding box center [566, 33] width 40 height 18
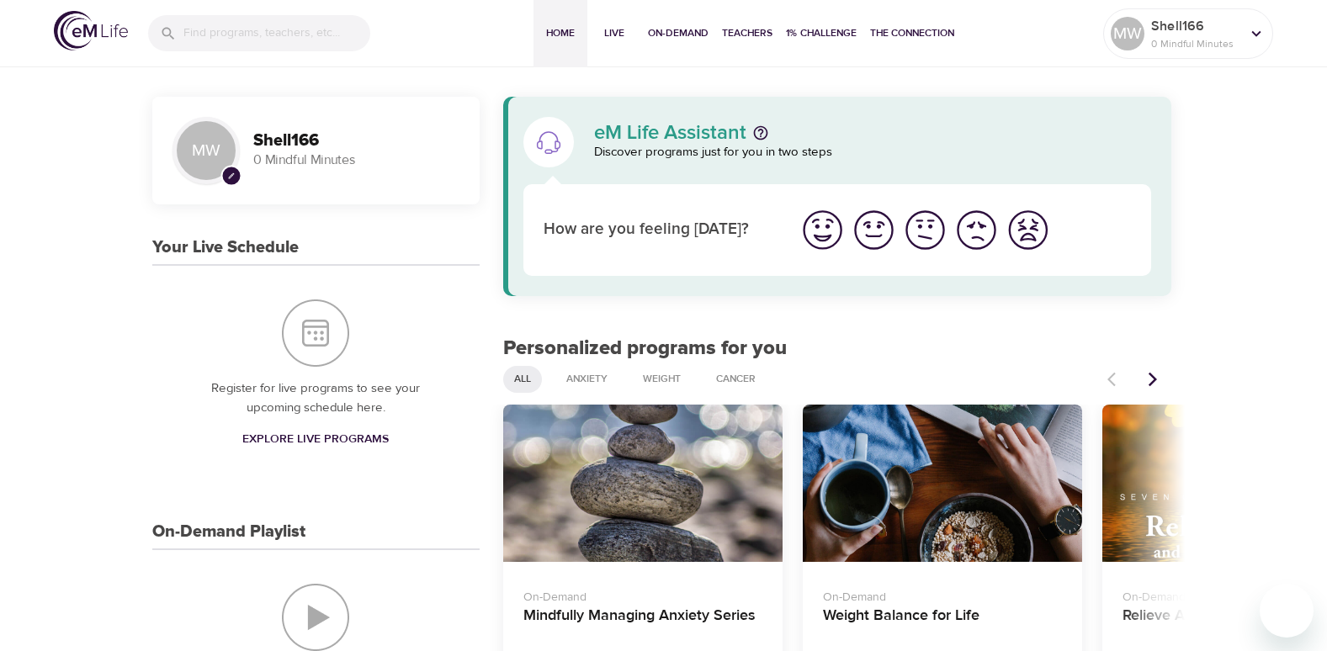
click at [1155, 374] on icon "Next items" at bounding box center [1152, 379] width 17 height 17
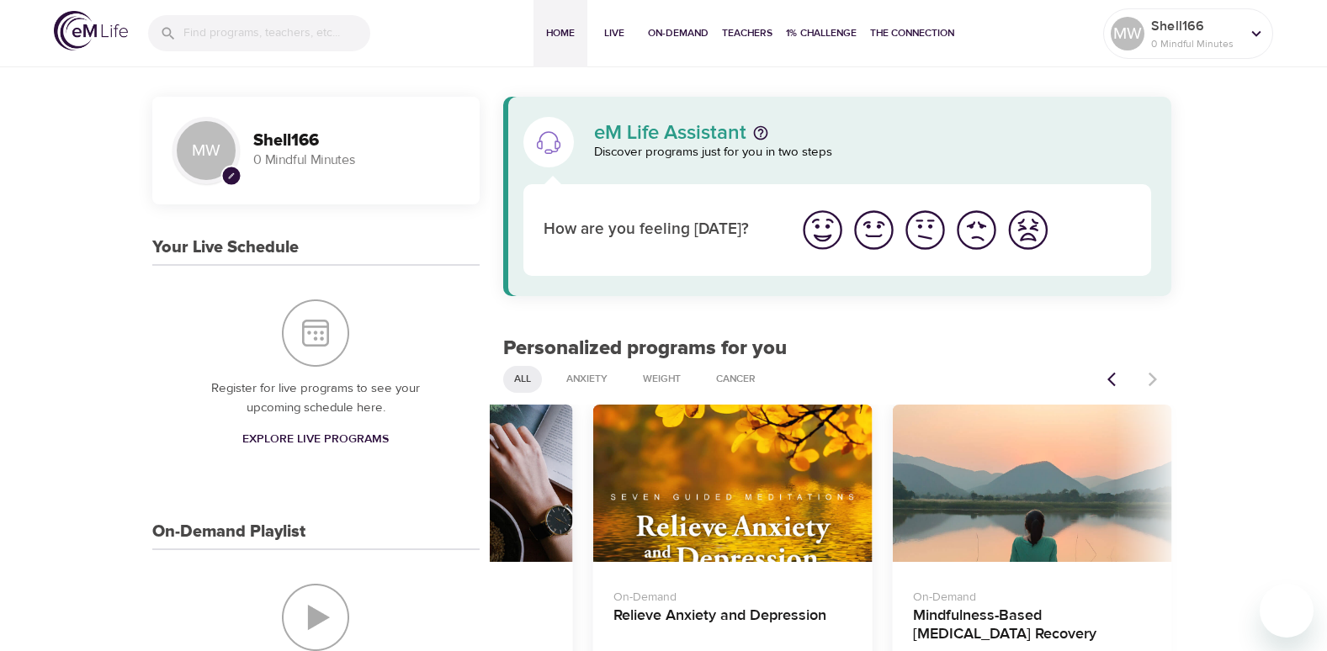
click at [1155, 374] on div at bounding box center [1134, 379] width 74 height 37
click at [1103, 379] on button "Previous items" at bounding box center [1115, 379] width 37 height 37
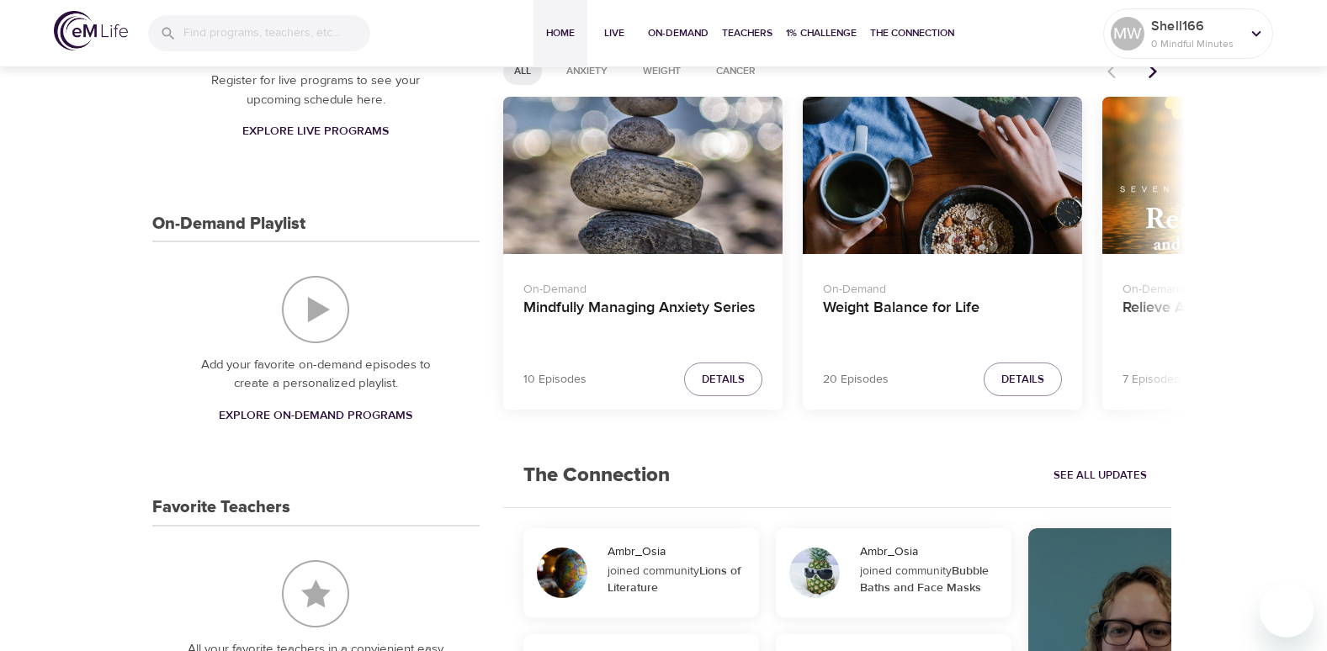
scroll to position [337, 0]
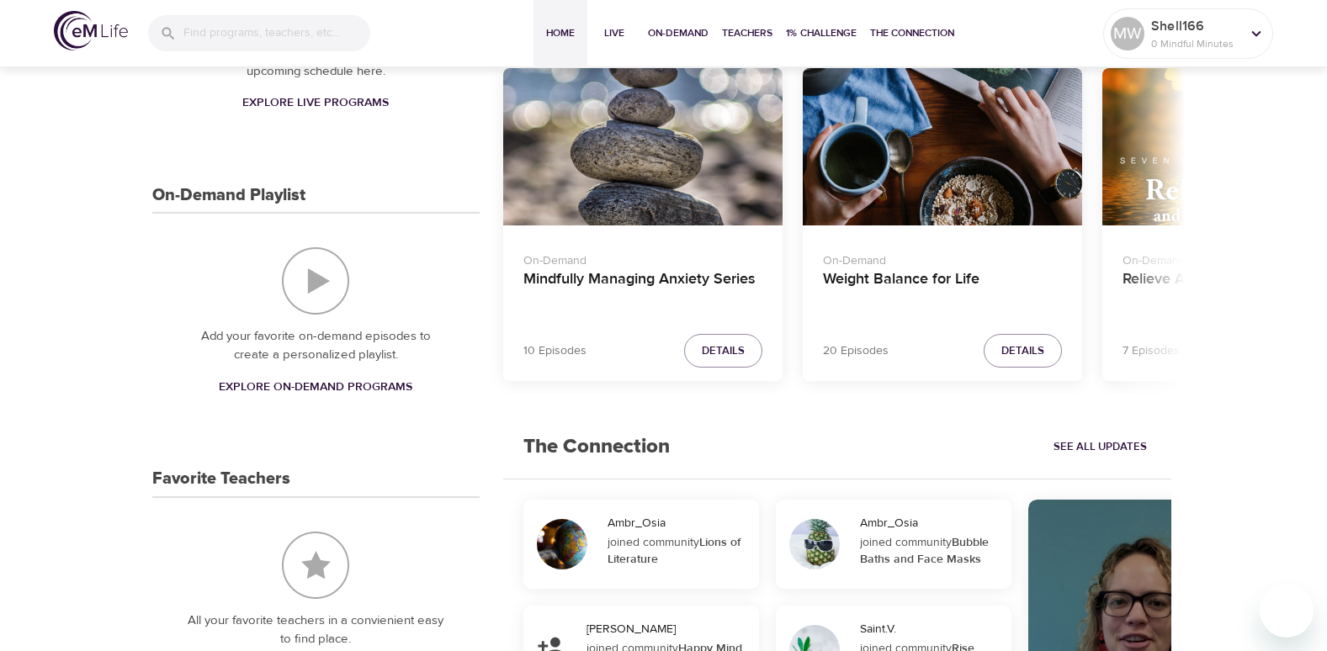
click at [1142, 442] on span "See All Updates" at bounding box center [1099, 447] width 93 height 19
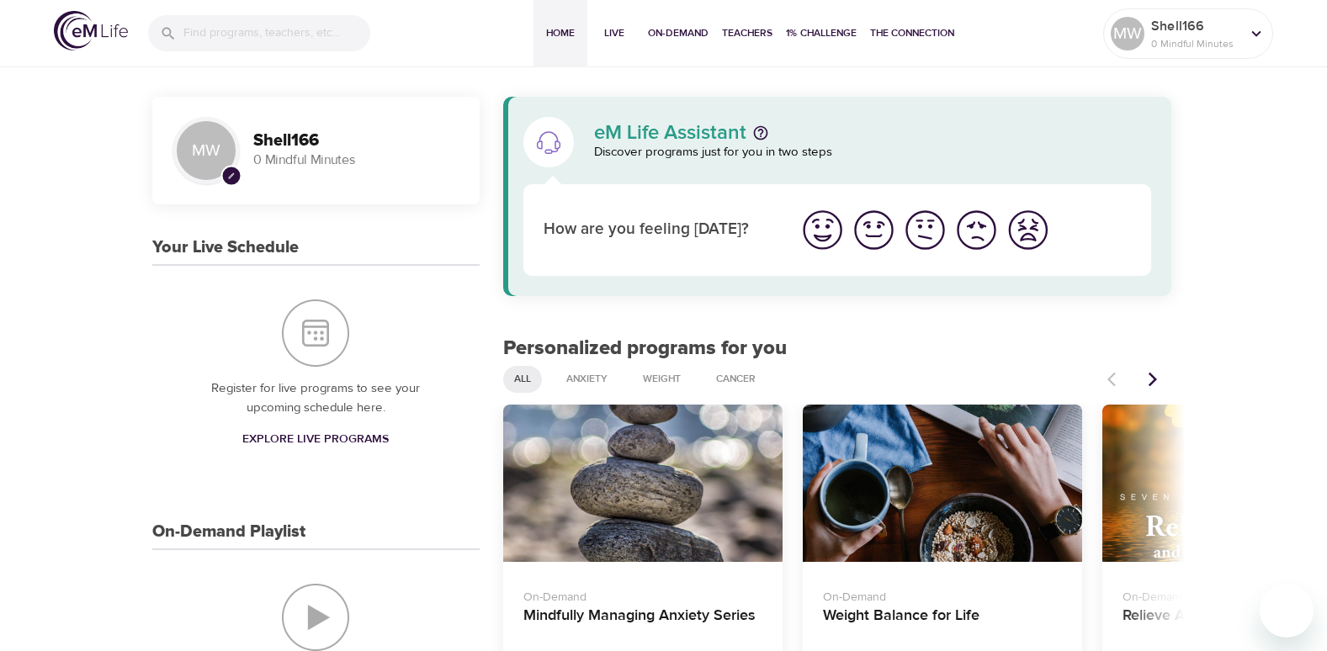
click at [314, 611] on img "On-Demand Playlist" at bounding box center [315, 617] width 67 height 67
click at [615, 33] on span "Live" at bounding box center [614, 33] width 40 height 18
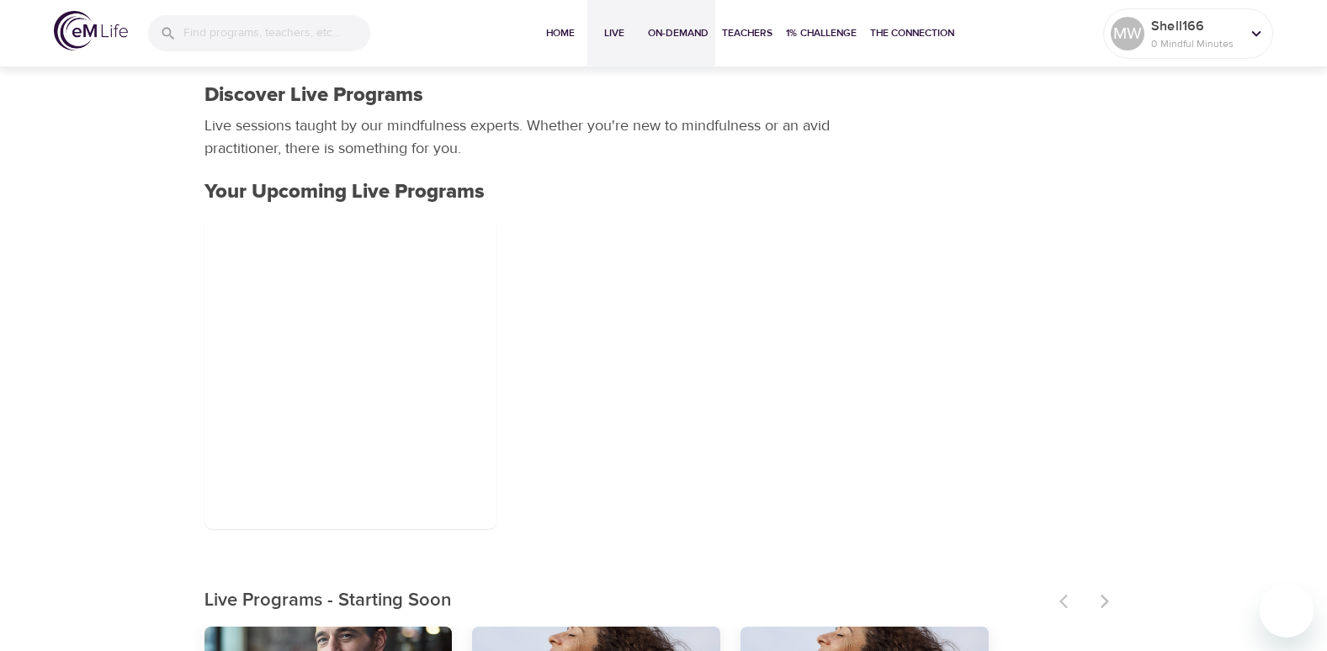
click at [688, 35] on span "On-Demand" at bounding box center [678, 33] width 61 height 18
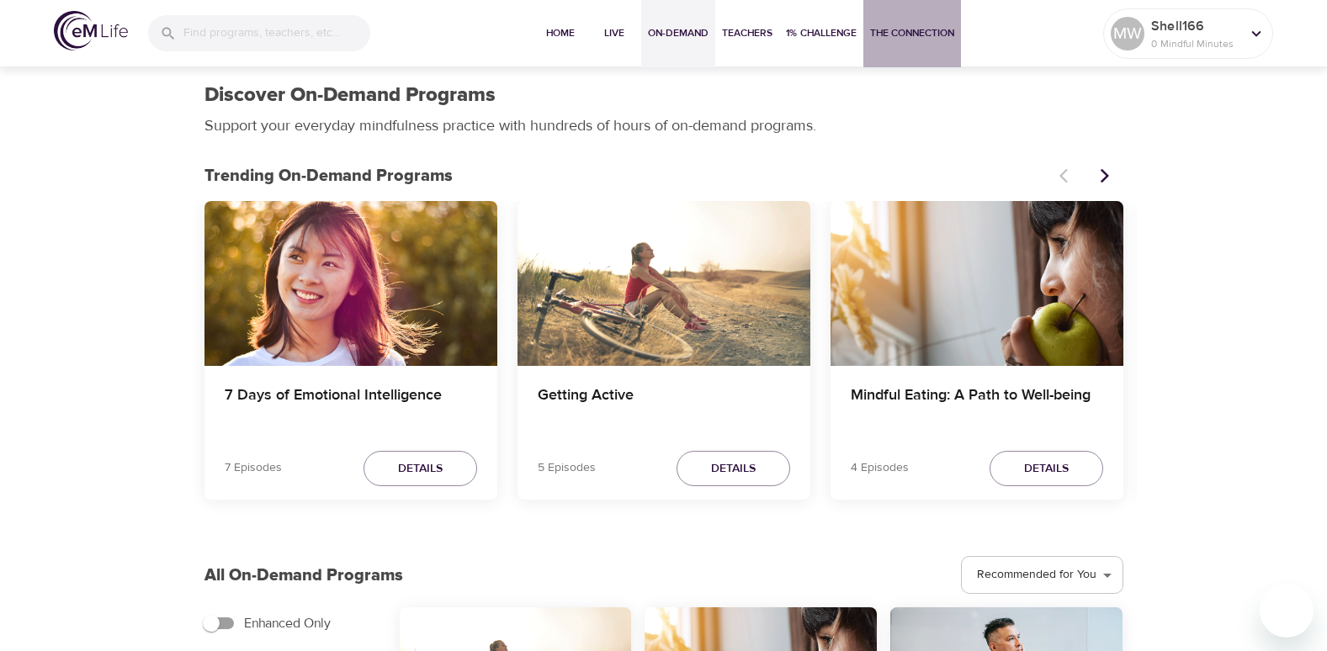
click at [903, 29] on span "The Connection" at bounding box center [912, 33] width 84 height 18
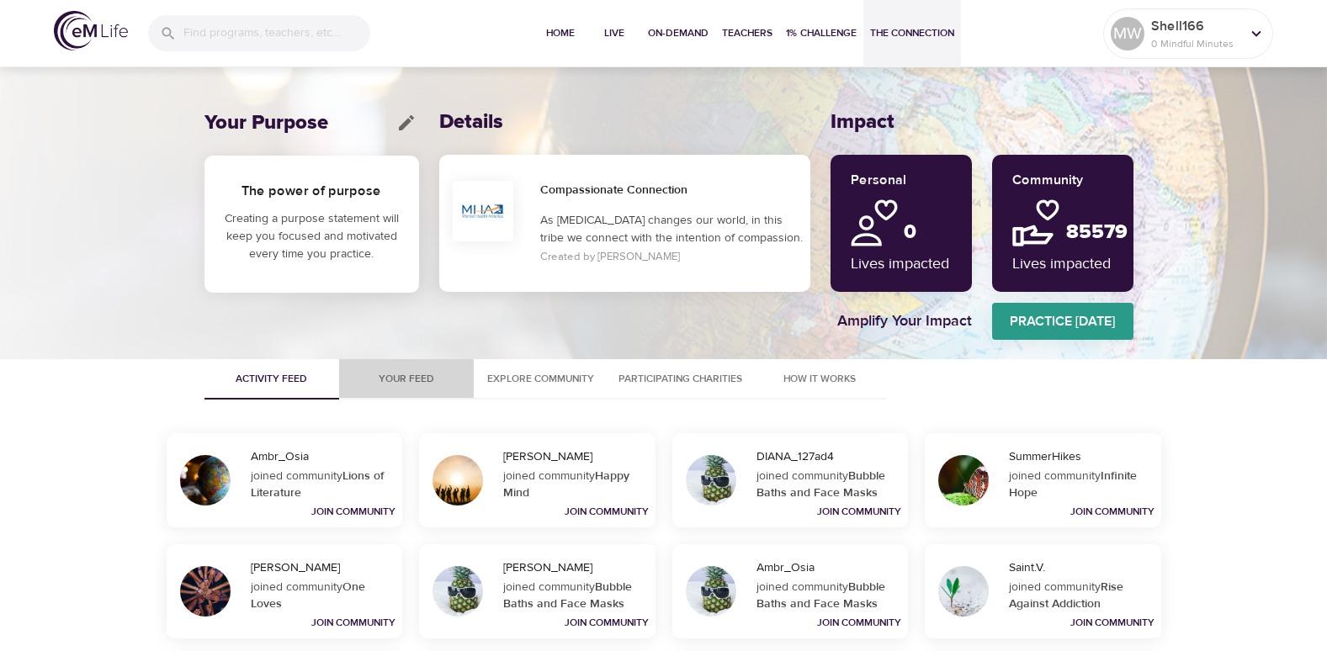
click at [398, 385] on span "Your Feed" at bounding box center [406, 379] width 114 height 18
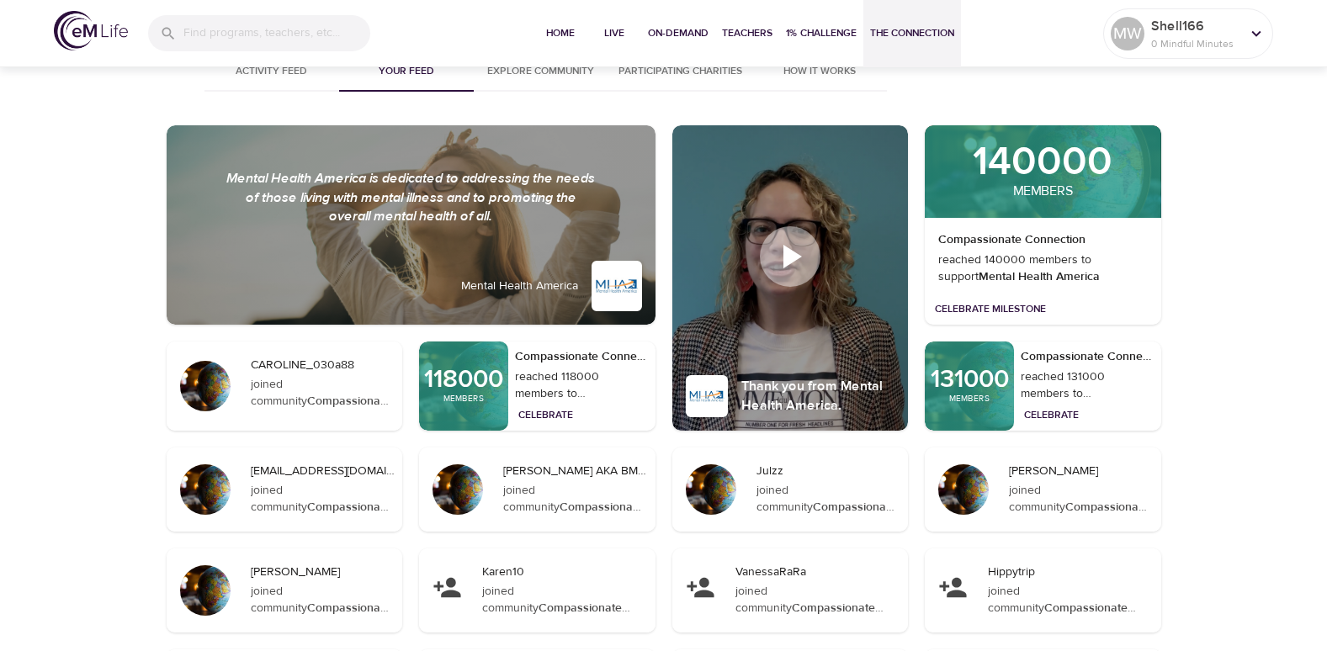
scroll to position [289, 0]
